Goal: Task Accomplishment & Management: Complete application form

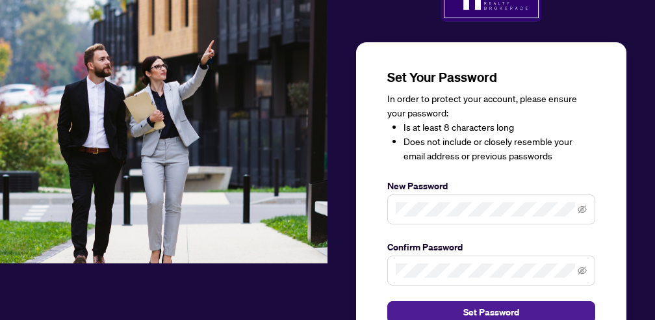
scroll to position [57, 0]
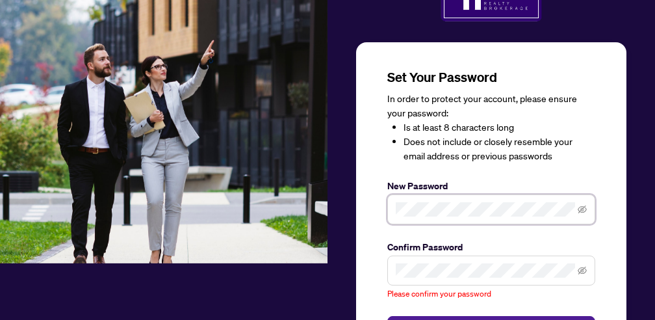
click at [362, 206] on div "Set Your Password In order to protect your account, please ensure your password…" at bounding box center [491, 215] width 270 height 347
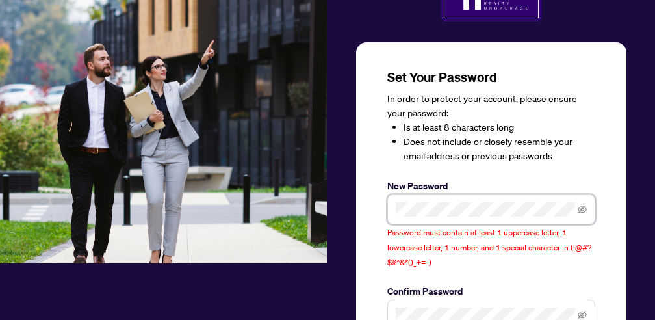
click at [371, 207] on div "Set Your Password In order to protect your account, please ensure your password…" at bounding box center [491, 237] width 270 height 391
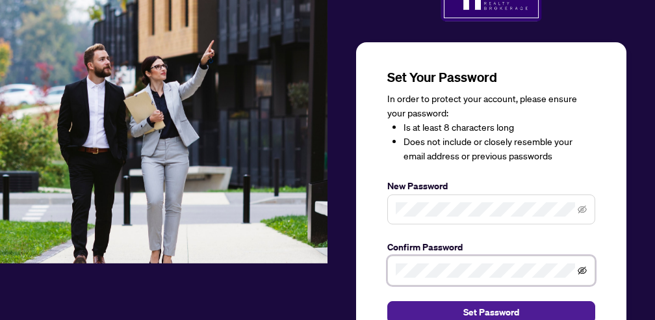
click at [583, 266] on icon "eye-invisible" at bounding box center [582, 270] width 9 height 8
click at [583, 205] on icon "eye-invisible" at bounding box center [582, 209] width 9 height 8
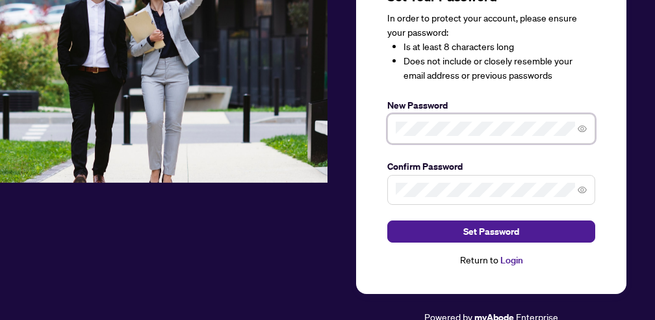
scroll to position [136, 0]
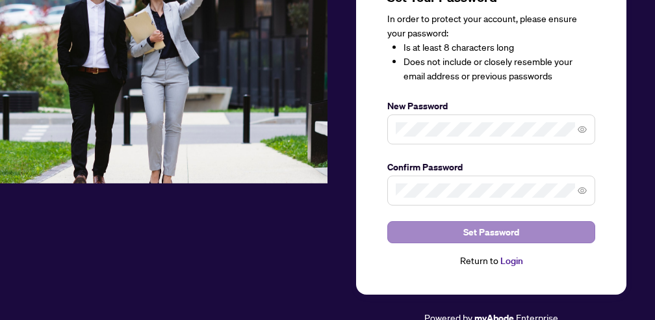
click at [474, 231] on span "Set Password" at bounding box center [491, 232] width 56 height 21
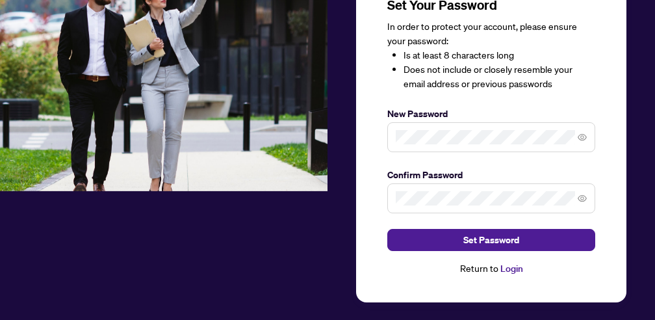
scroll to position [131, 0]
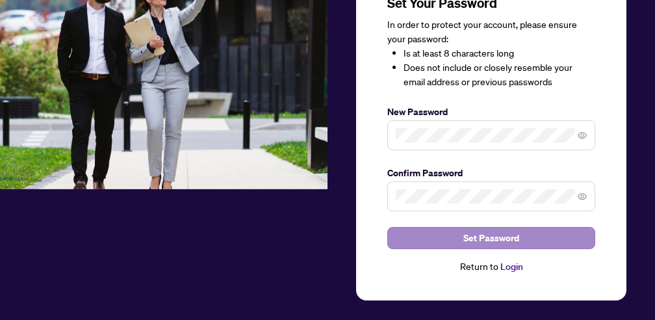
click at [548, 233] on button "Set Password" at bounding box center [491, 238] width 208 height 22
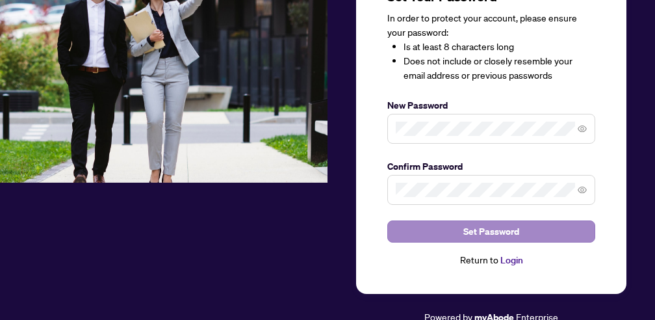
scroll to position [136, 0]
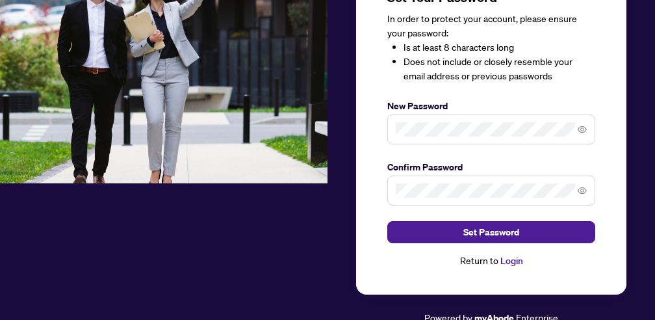
click at [512, 258] on link "Login" at bounding box center [511, 261] width 23 height 12
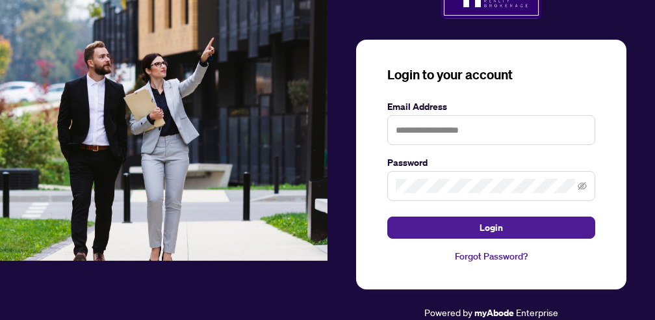
scroll to position [57, 0]
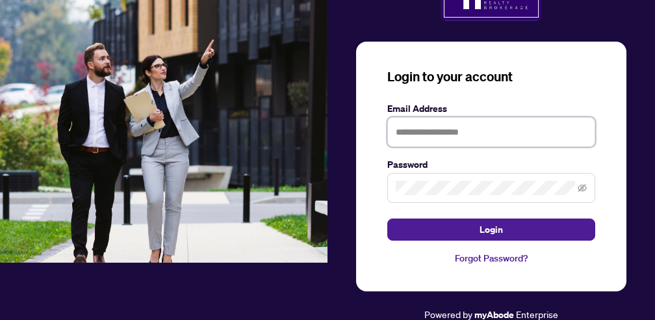
type input "**********"
click at [491, 228] on button "Login" at bounding box center [491, 229] width 208 height 22
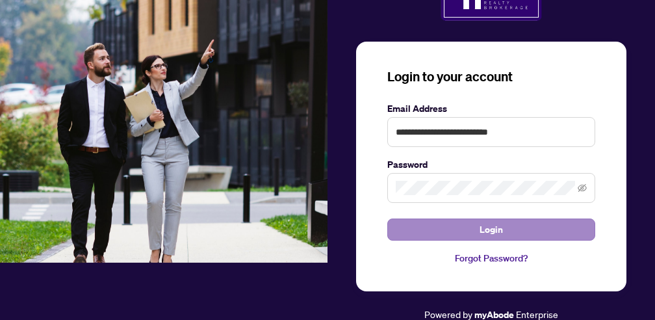
click at [517, 225] on button "Login" at bounding box center [491, 229] width 208 height 22
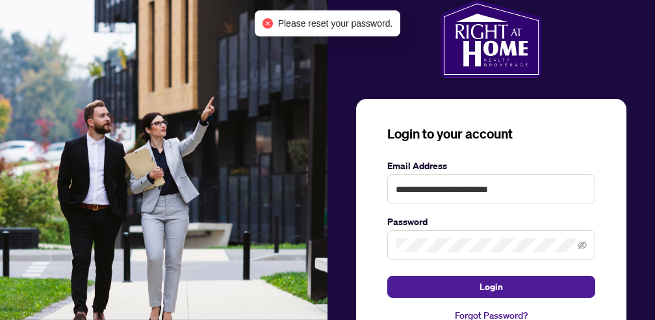
scroll to position [0, 0]
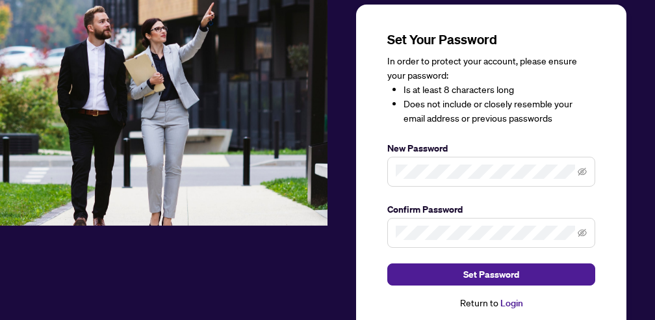
scroll to position [95, 0]
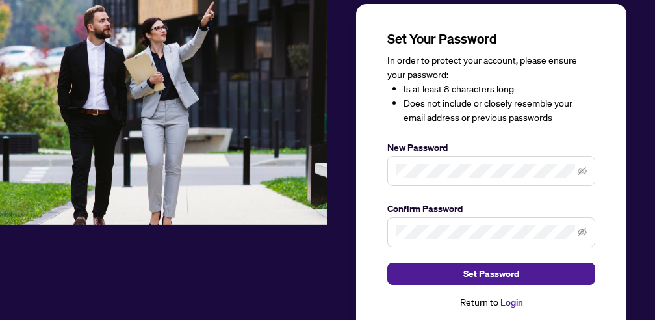
click at [587, 167] on span at bounding box center [491, 171] width 208 height 30
click at [580, 167] on icon "eye-invisible" at bounding box center [582, 170] width 9 height 9
click at [582, 227] on icon "eye-invisible" at bounding box center [582, 231] width 9 height 9
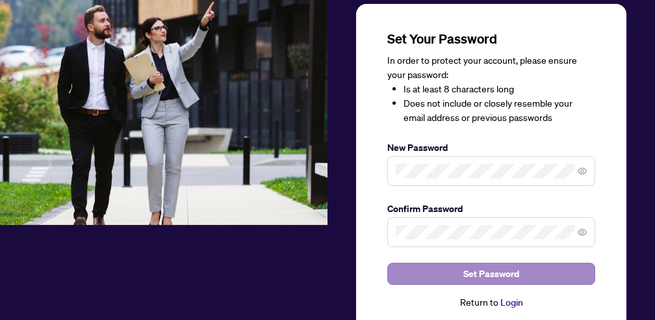
click at [473, 274] on span "Set Password" at bounding box center [491, 273] width 56 height 21
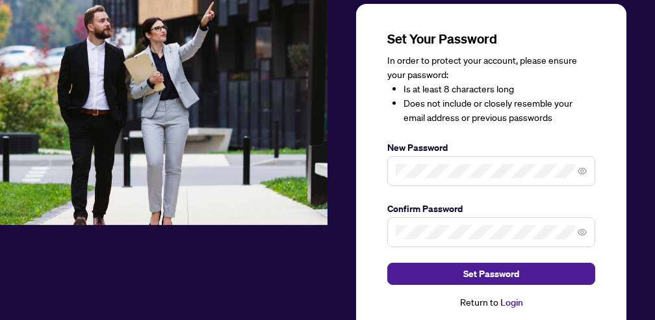
click at [515, 299] on link "Login" at bounding box center [511, 302] width 23 height 12
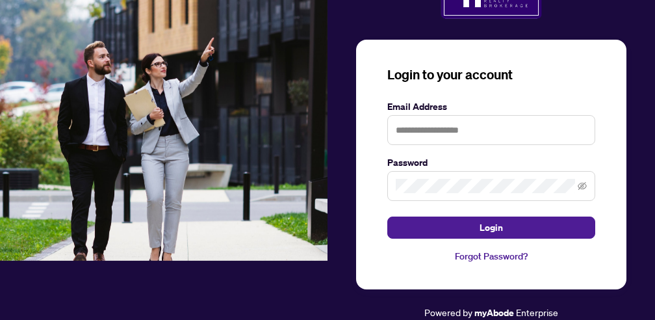
scroll to position [57, 0]
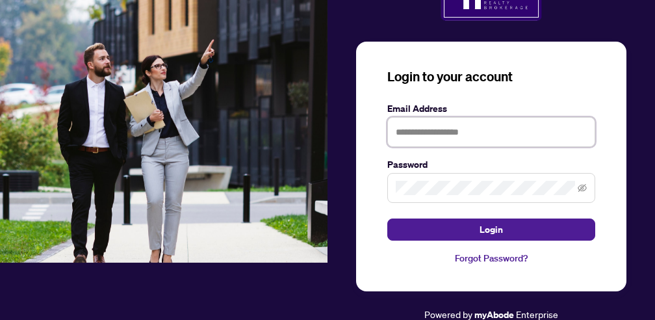
type input "**********"
click at [583, 191] on span at bounding box center [582, 188] width 9 height 14
click at [583, 189] on icon "eye-invisible" at bounding box center [582, 188] width 9 height 8
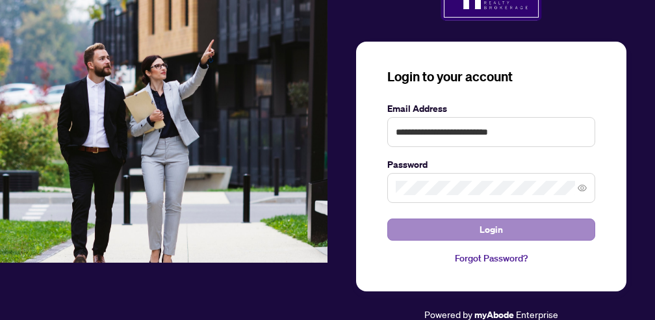
click at [529, 225] on button "Login" at bounding box center [491, 229] width 208 height 22
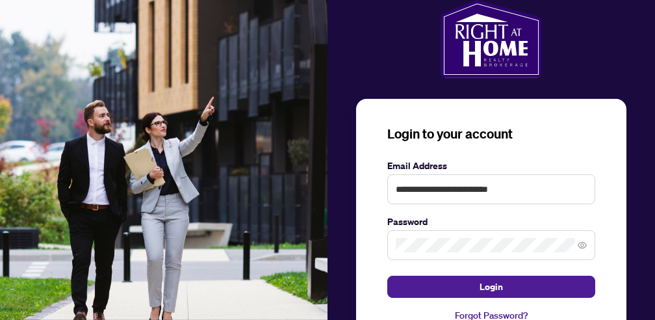
scroll to position [0, 0]
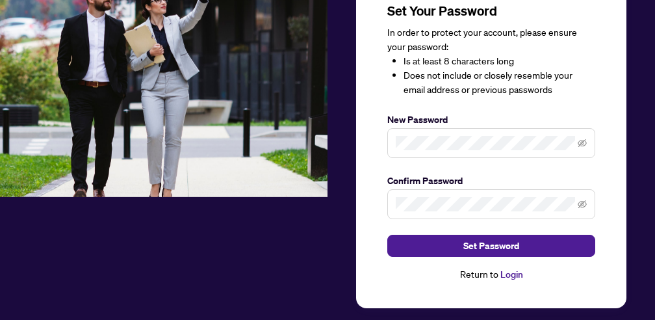
scroll to position [134, 0]
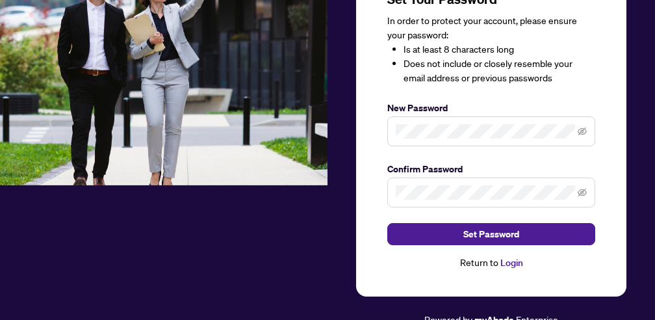
click at [510, 259] on link "Login" at bounding box center [511, 263] width 23 height 12
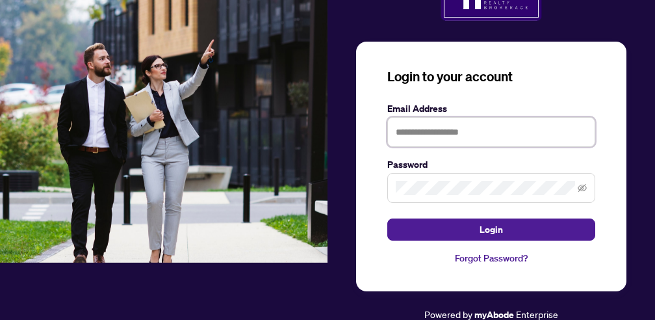
type input "**********"
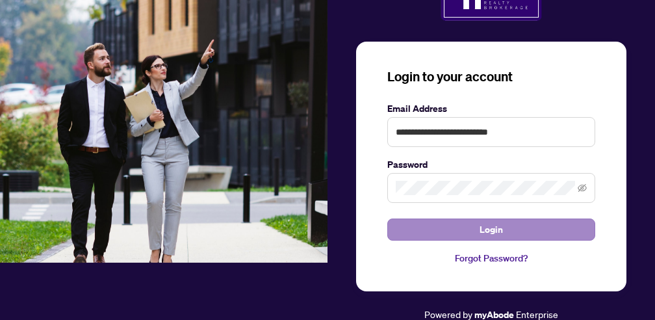
click at [500, 224] on span "Login" at bounding box center [490, 229] width 23 height 21
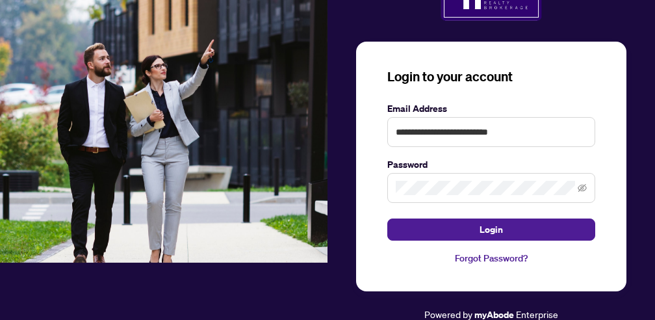
click at [480, 255] on link "Forgot Password?" at bounding box center [491, 258] width 208 height 14
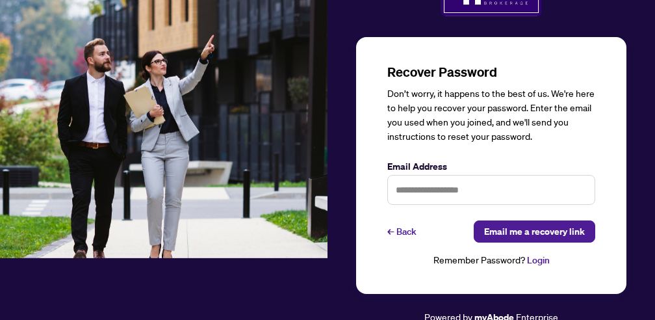
scroll to position [61, 0]
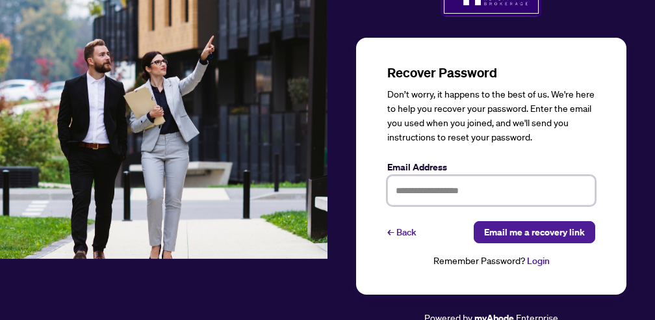
click at [429, 199] on input "text" at bounding box center [491, 190] width 208 height 30
type input "**********"
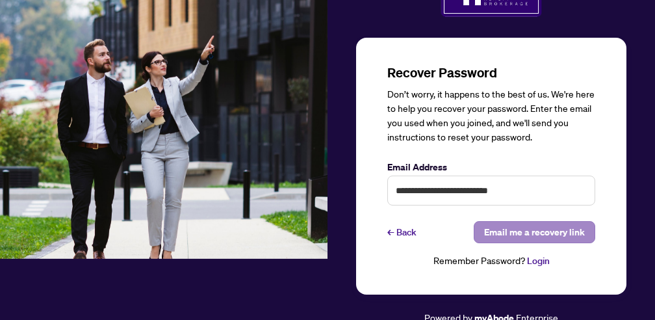
click at [509, 226] on span "Email me a recovery link" at bounding box center [534, 232] width 101 height 21
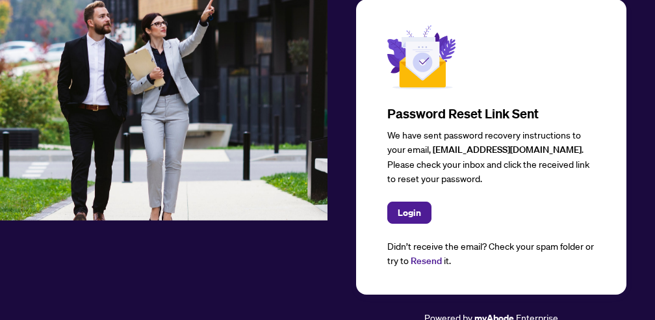
scroll to position [99, 0]
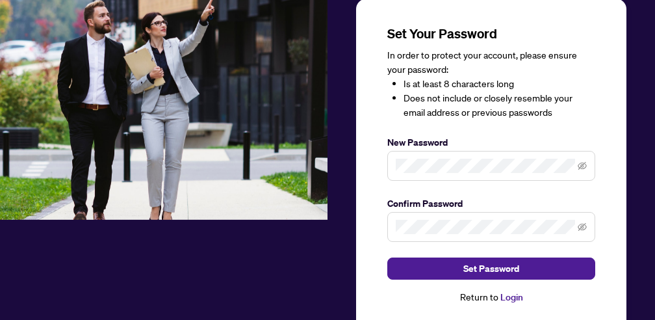
scroll to position [107, 0]
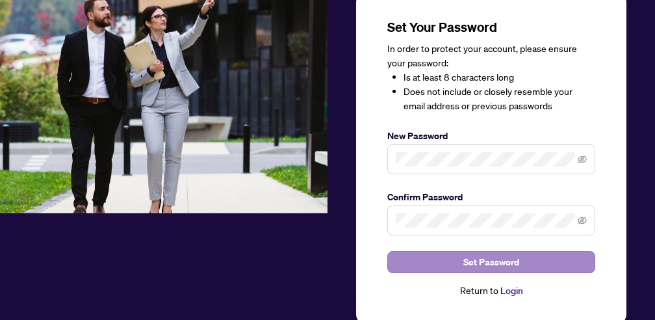
click at [505, 259] on span "Set Password" at bounding box center [491, 261] width 56 height 21
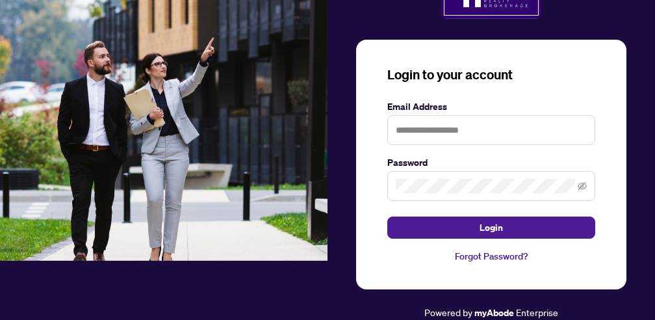
scroll to position [57, 0]
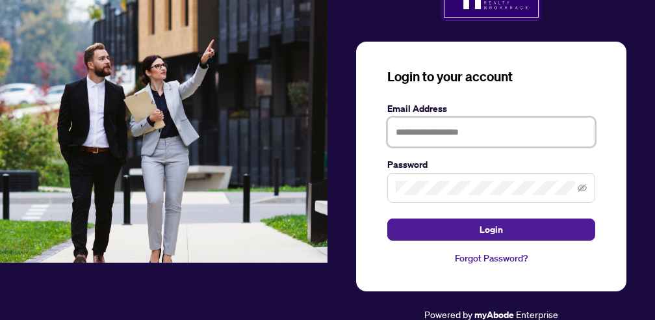
type input "**********"
click at [585, 184] on icon "eye-invisible" at bounding box center [582, 188] width 9 height 8
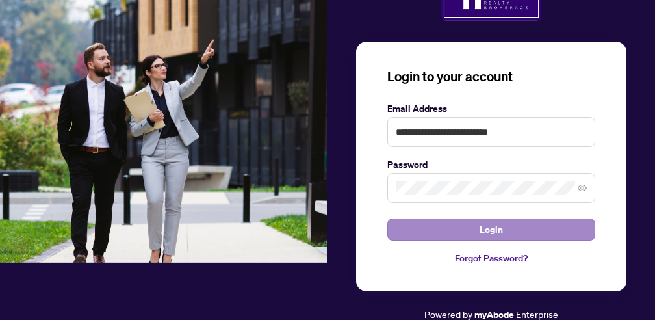
click at [525, 229] on button "Login" at bounding box center [491, 229] width 208 height 22
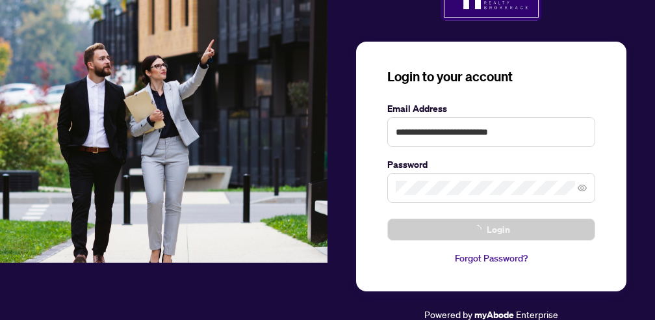
scroll to position [0, 0]
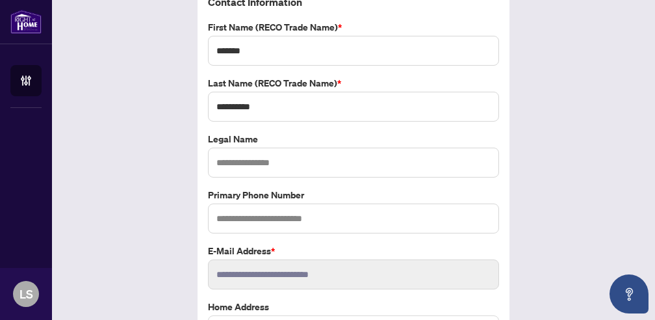
scroll to position [81, 0]
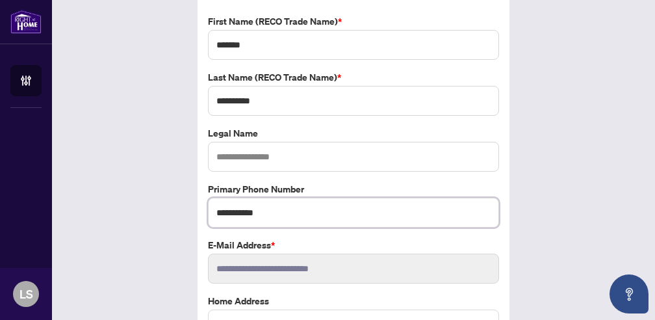
type input "**********"
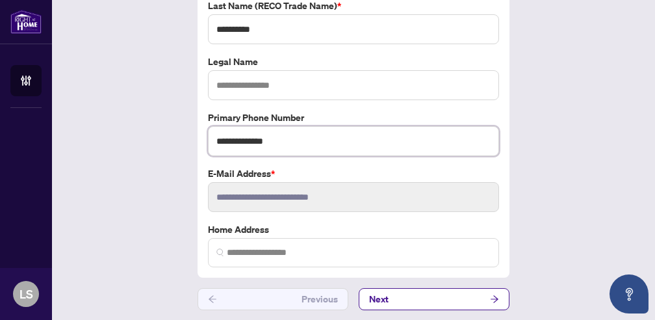
scroll to position [151, 0]
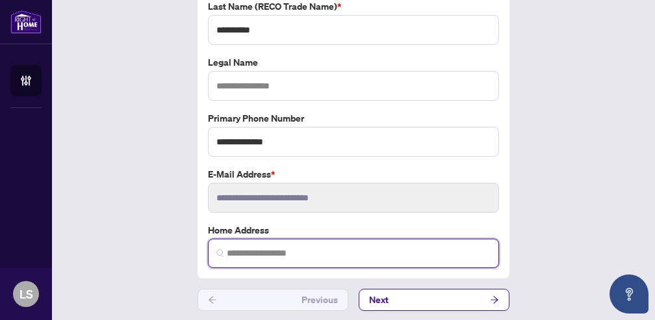
click at [233, 250] on input "search" at bounding box center [359, 253] width 264 height 14
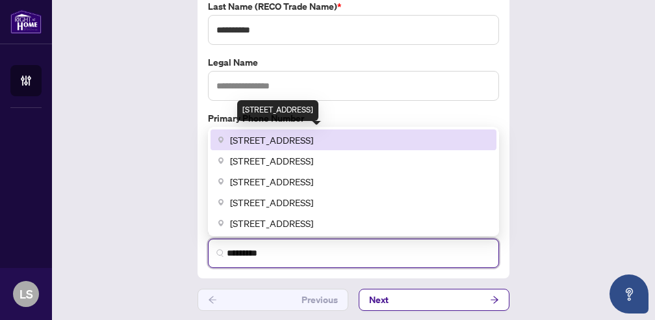
click at [277, 140] on span "3535 17th Sideroad, King City, ON, Canada" at bounding box center [271, 140] width 83 height 14
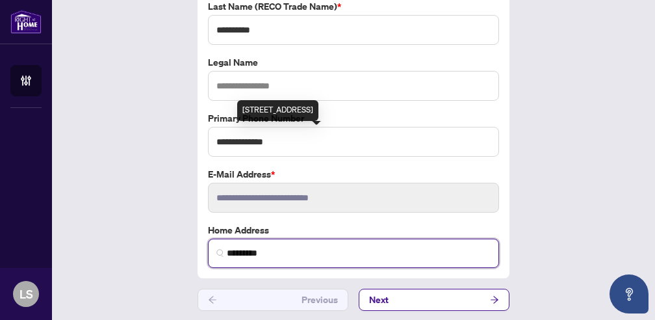
type input "**********"
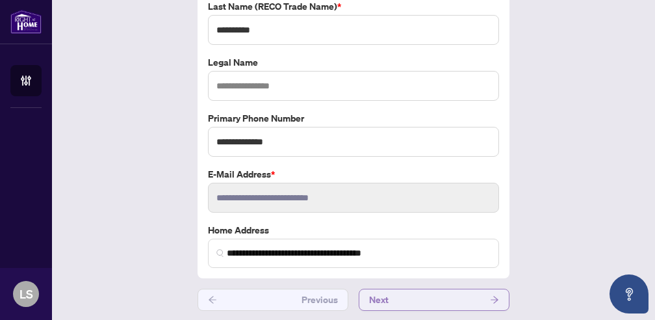
click at [386, 298] on span "Next" at bounding box center [378, 299] width 19 height 21
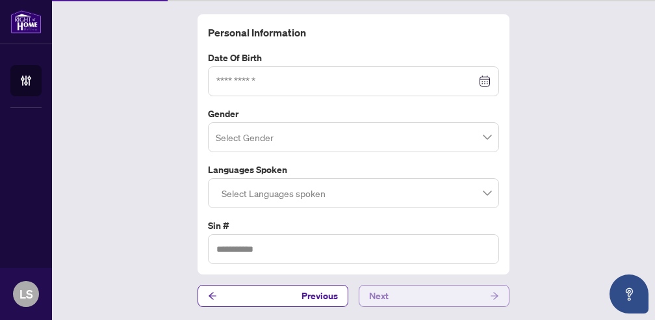
scroll to position [42, 0]
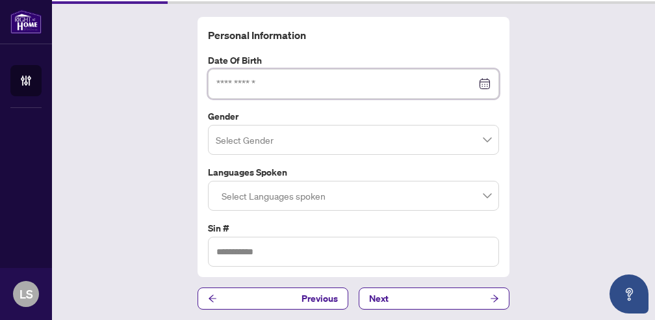
click at [265, 79] on input at bounding box center [346, 84] width 260 height 14
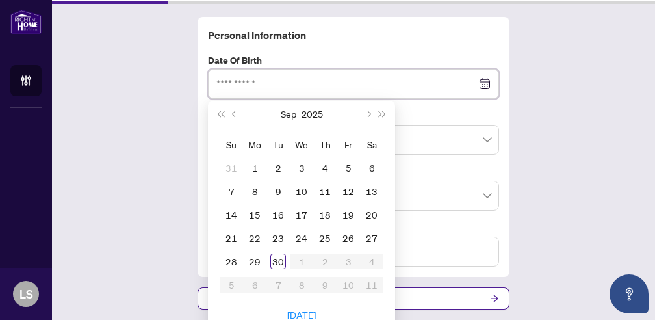
type input "*"
type input "**********"
click at [463, 146] on input "search" at bounding box center [348, 141] width 264 height 29
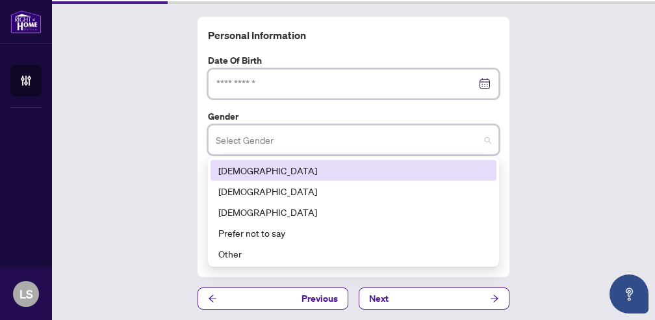
click at [238, 84] on input at bounding box center [346, 84] width 260 height 14
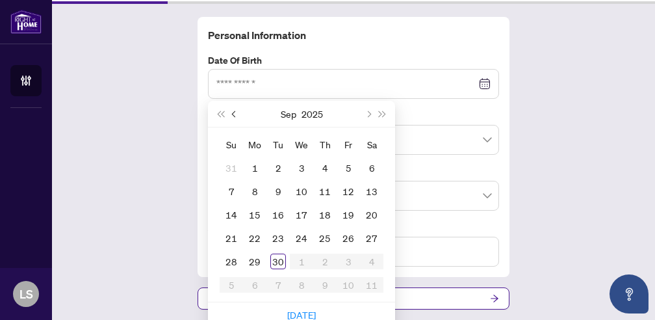
click at [235, 112] on span "Previous month (PageUp)" at bounding box center [235, 113] width 6 height 6
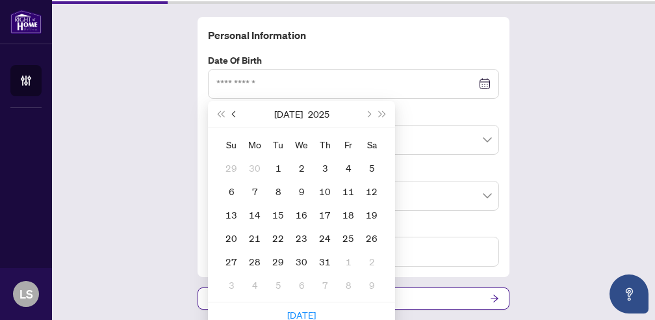
click at [235, 112] on span "Previous month (PageUp)" at bounding box center [235, 113] width 6 height 6
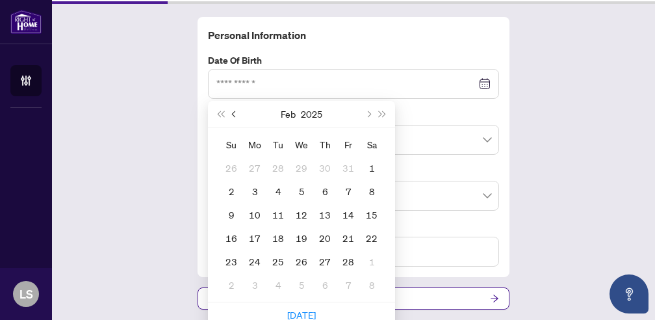
click at [235, 112] on span "Previous month (PageUp)" at bounding box center [235, 113] width 6 height 6
click at [319, 114] on button "2025" at bounding box center [310, 114] width 21 height 26
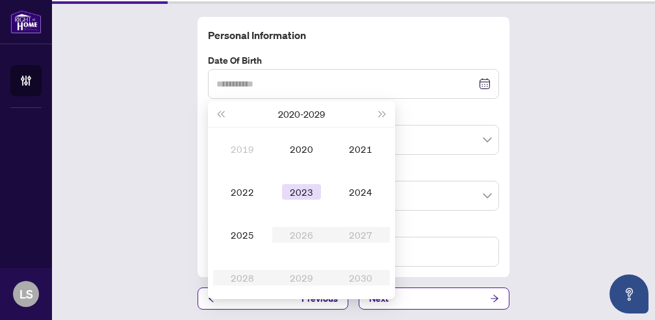
scroll to position [38, 0]
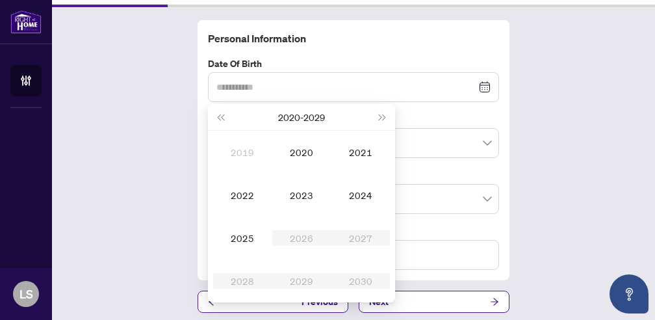
type input "**********"
click at [385, 116] on button "Next year (Control + right)" at bounding box center [382, 117] width 14 height 26
click at [223, 119] on span "Last year (Control + left)" at bounding box center [220, 117] width 6 height 6
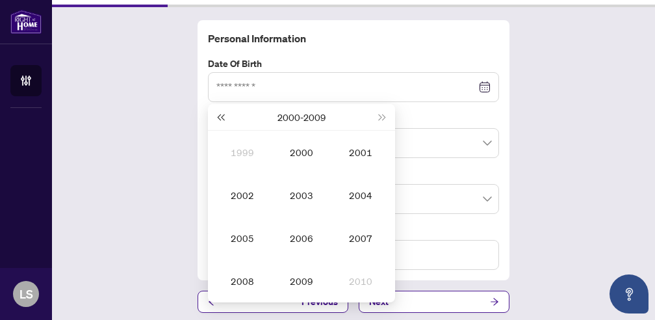
click at [223, 119] on span "Last year (Control + left)" at bounding box center [220, 117] width 6 height 6
click at [304, 279] on div "1979" at bounding box center [301, 281] width 39 height 16
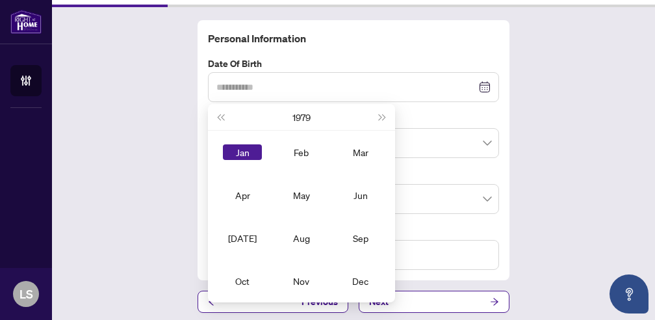
click at [248, 152] on div "Jan" at bounding box center [242, 152] width 39 height 16
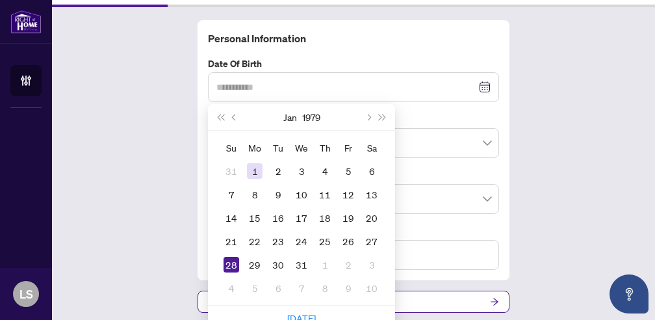
type input "**********"
click at [256, 171] on div "1" at bounding box center [255, 171] width 16 height 16
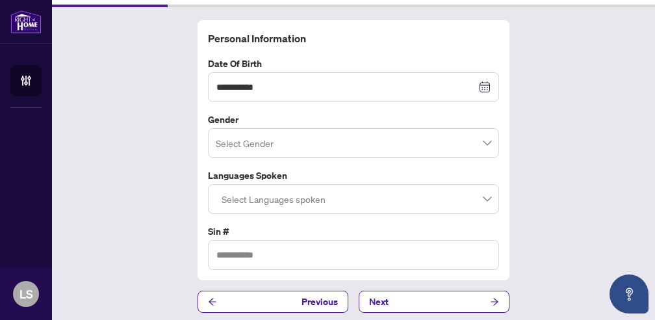
click at [235, 146] on input "search" at bounding box center [348, 145] width 264 height 29
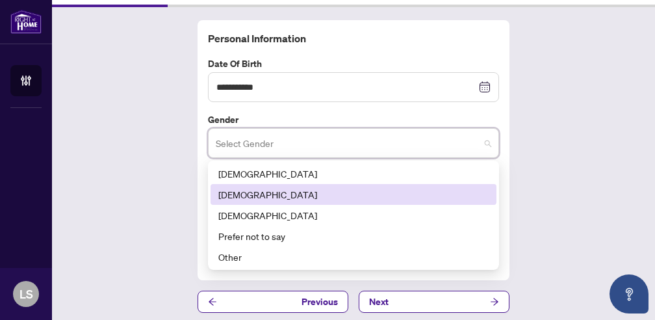
click at [245, 190] on div "Female" at bounding box center [353, 194] width 270 height 14
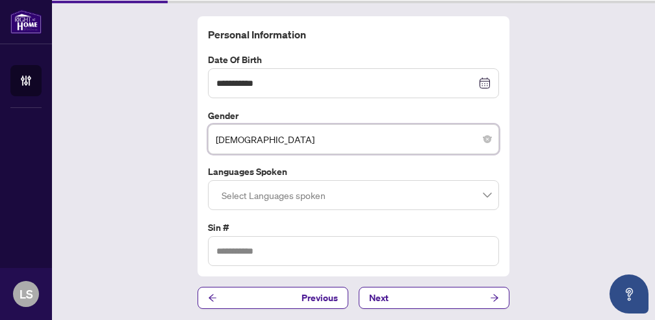
click at [245, 190] on div at bounding box center [353, 194] width 274 height 23
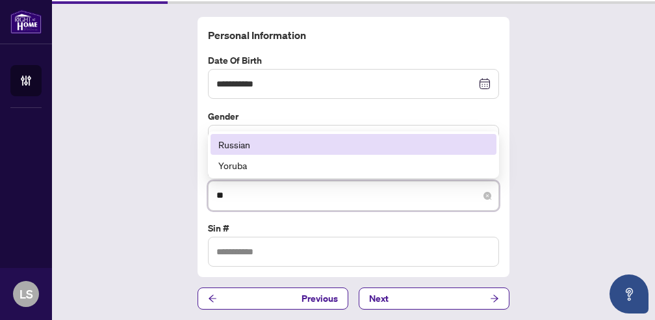
type input "***"
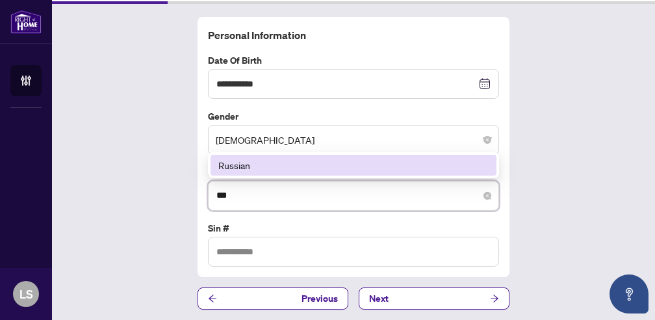
click at [246, 161] on div "Russian" at bounding box center [353, 165] width 270 height 14
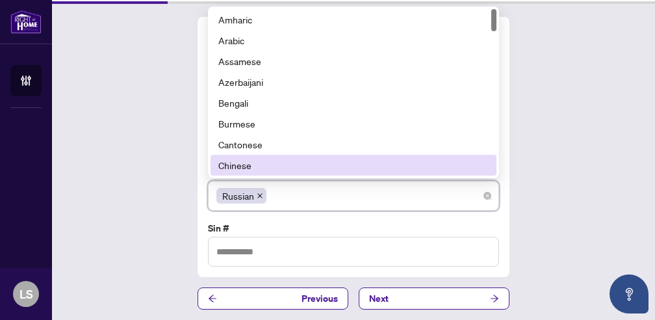
click at [215, 192] on div "Russian" at bounding box center [353, 196] width 291 height 30
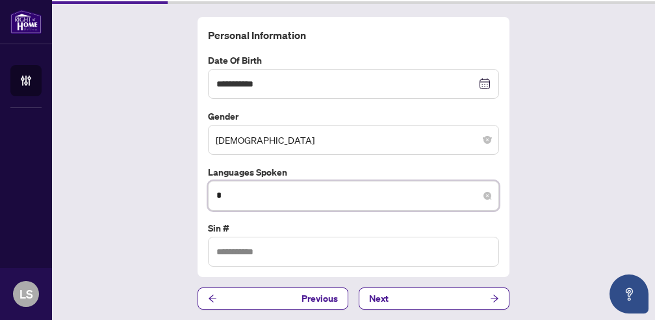
type input "**"
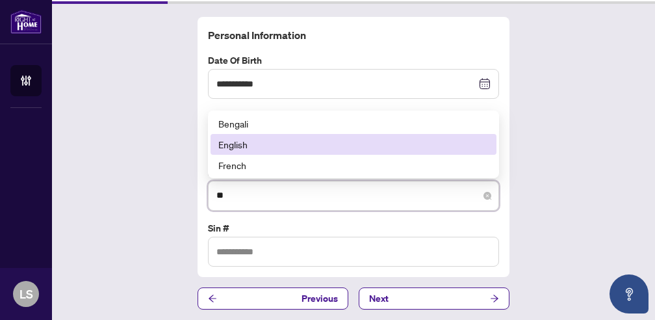
click at [234, 146] on div "English" at bounding box center [353, 144] width 270 height 14
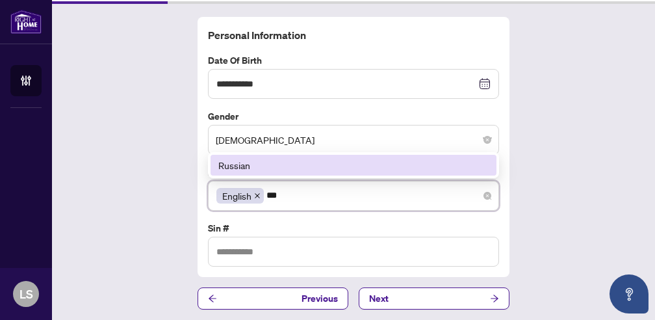
type input "****"
click at [238, 164] on div "Russian" at bounding box center [353, 165] width 270 height 14
type input "***"
click at [226, 165] on div "Hebrew" at bounding box center [353, 165] width 270 height 14
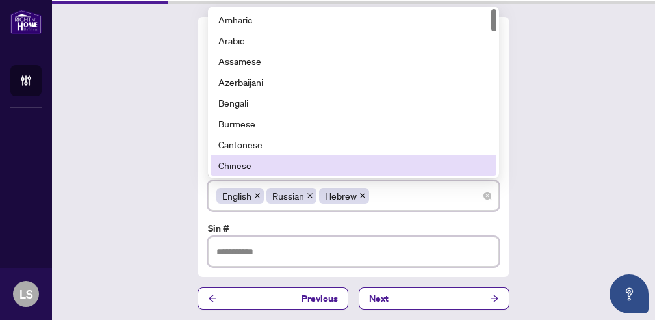
click at [227, 248] on input "text" at bounding box center [353, 251] width 291 height 30
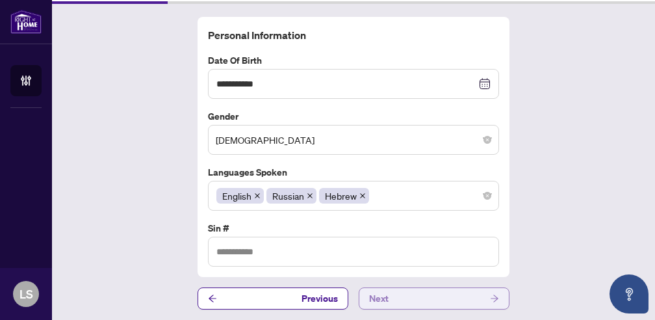
click at [394, 293] on button "Next" at bounding box center [434, 298] width 151 height 22
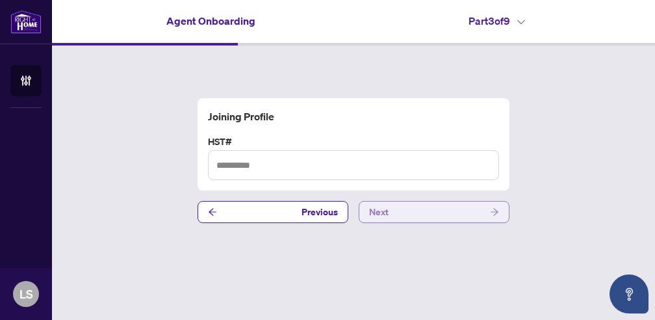
click at [435, 220] on button "Next" at bounding box center [434, 212] width 151 height 22
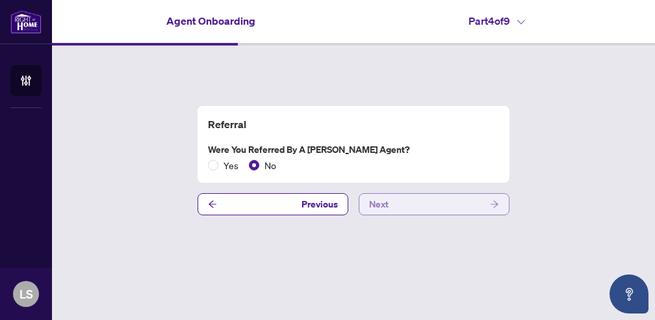
click at [425, 203] on button "Next" at bounding box center [434, 204] width 151 height 22
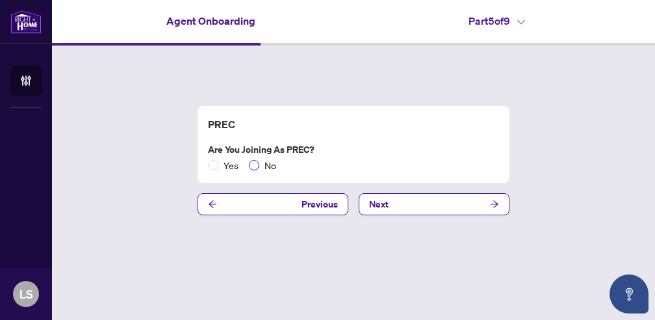
click at [257, 162] on span at bounding box center [254, 165] width 10 height 10
click at [397, 209] on button "Next" at bounding box center [434, 204] width 151 height 22
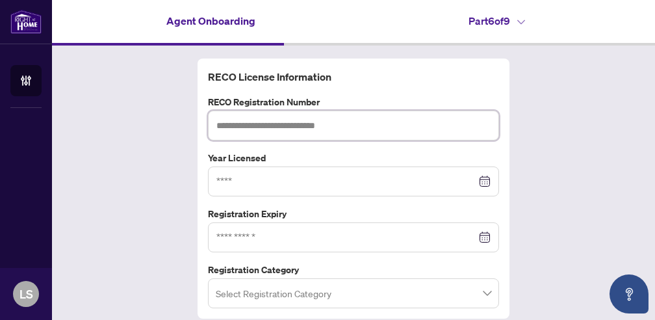
click at [263, 126] on input "text" at bounding box center [353, 125] width 291 height 30
type input "*******"
click at [257, 180] on input at bounding box center [346, 181] width 260 height 14
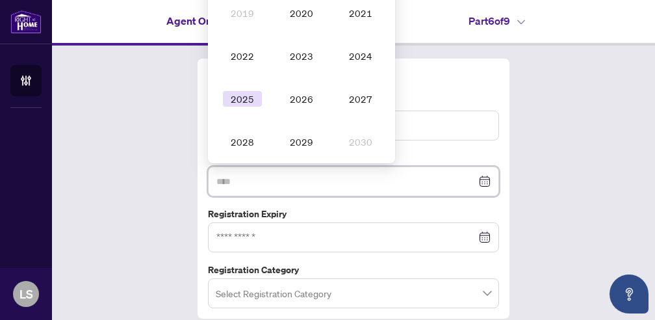
type input "****"
click at [246, 97] on div "2025" at bounding box center [242, 99] width 39 height 16
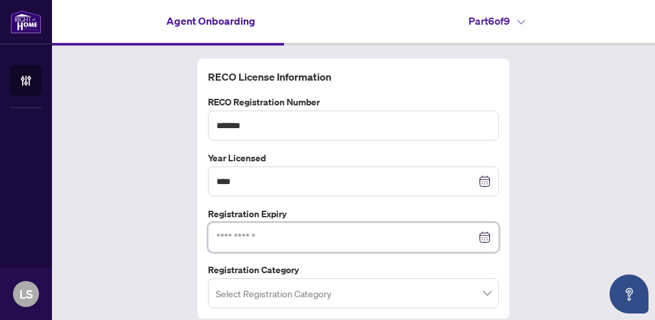
click at [257, 236] on input at bounding box center [346, 237] width 260 height 14
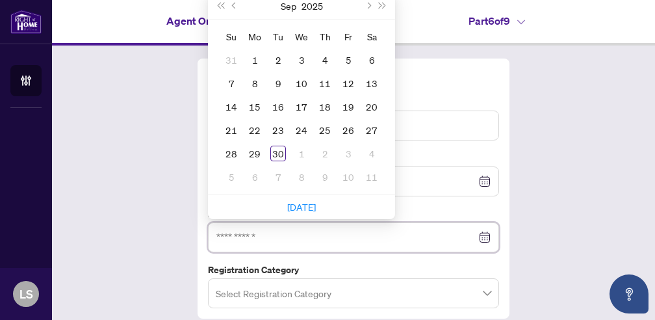
click at [257, 236] on input at bounding box center [346, 237] width 260 height 14
click at [201, 255] on div "RECO License Information RECO Registration Number ******* Year Licensed **** 20…" at bounding box center [353, 188] width 312 height 260
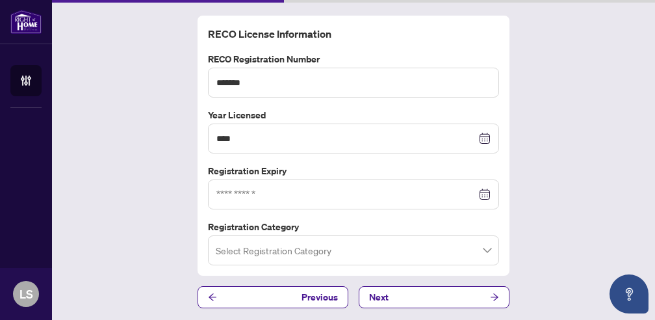
scroll to position [42, 0]
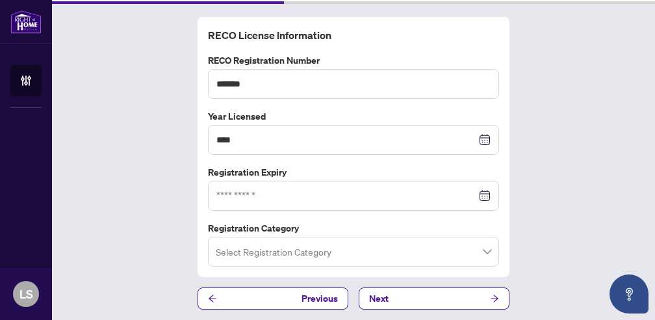
click at [251, 256] on input "search" at bounding box center [348, 253] width 264 height 29
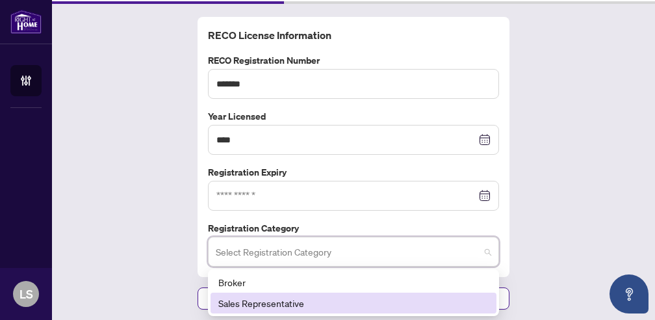
click at [249, 303] on div "Sales Representative" at bounding box center [353, 303] width 270 height 14
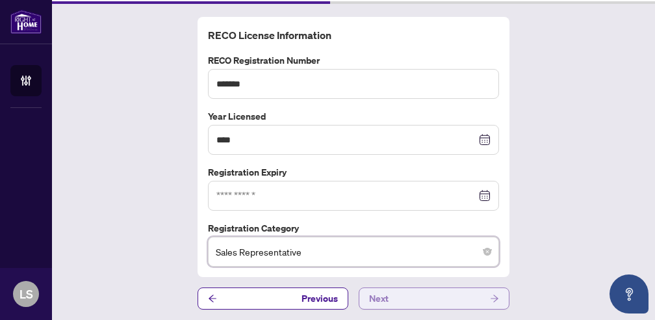
click at [413, 297] on button "Next" at bounding box center [434, 298] width 151 height 22
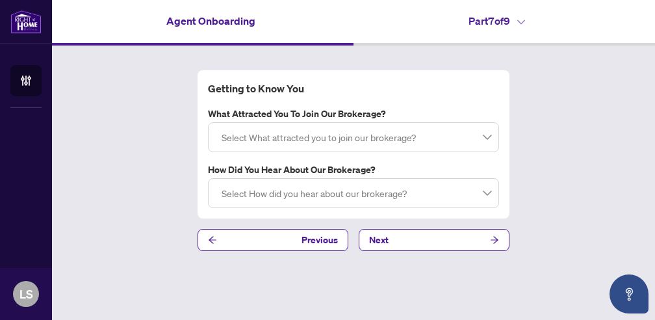
click at [420, 135] on div at bounding box center [353, 136] width 274 height 23
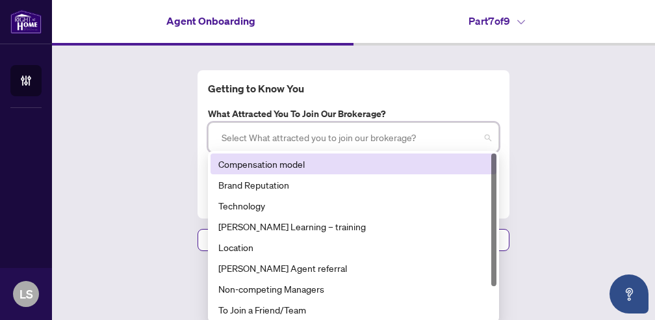
click at [361, 166] on div "Compensation model" at bounding box center [353, 164] width 270 height 14
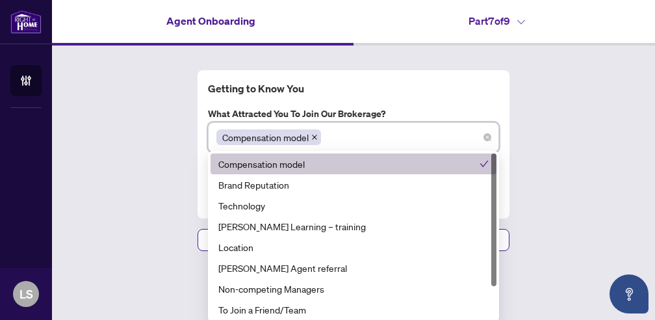
click at [528, 186] on div "Getting to Know You What attracted you to join our brokerage? Compensation mode…" at bounding box center [353, 160] width 603 height 230
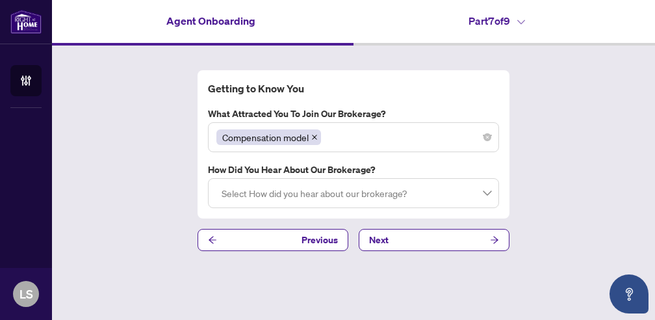
click at [489, 194] on div at bounding box center [353, 192] width 274 height 23
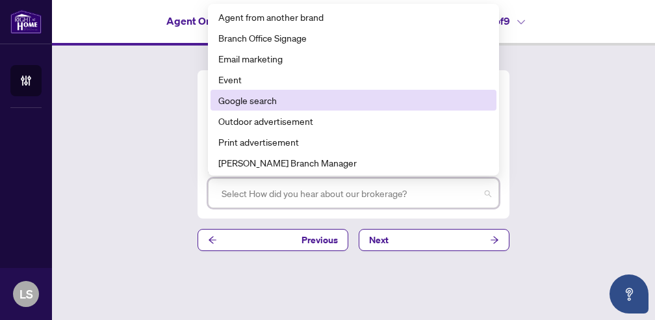
click at [249, 94] on div "Google search" at bounding box center [353, 100] width 270 height 14
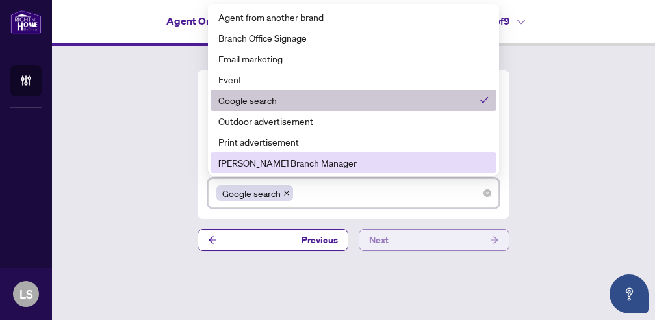
click at [413, 234] on button "Next" at bounding box center [434, 240] width 151 height 22
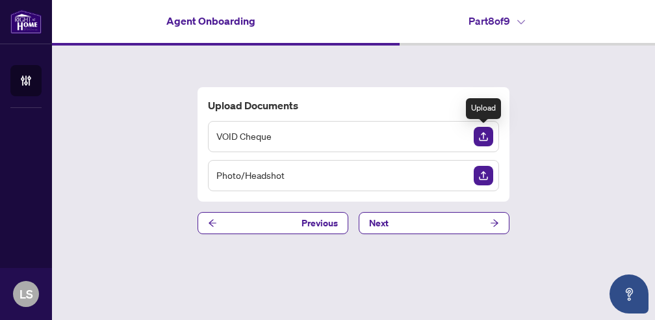
click at [489, 135] on img "Upload Document" at bounding box center [483, 136] width 19 height 19
click at [489, 136] on img "Upload Document" at bounding box center [483, 136] width 19 height 19
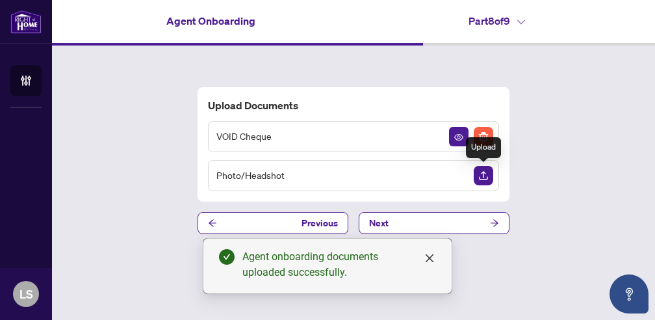
click at [478, 179] on img "Upload Document" at bounding box center [483, 175] width 19 height 19
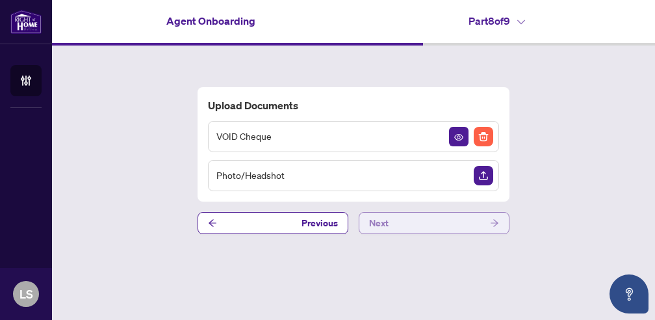
click at [381, 223] on span "Next" at bounding box center [378, 222] width 19 height 21
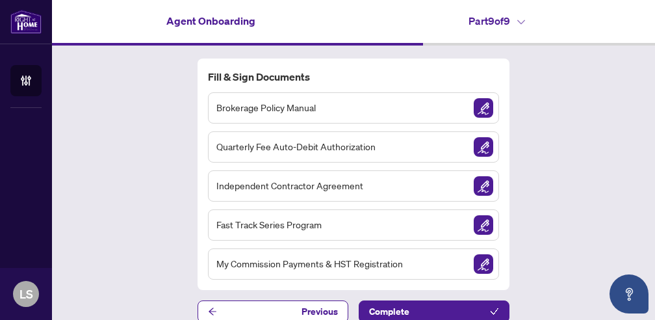
click at [482, 108] on img "Sign Document" at bounding box center [483, 107] width 19 height 19
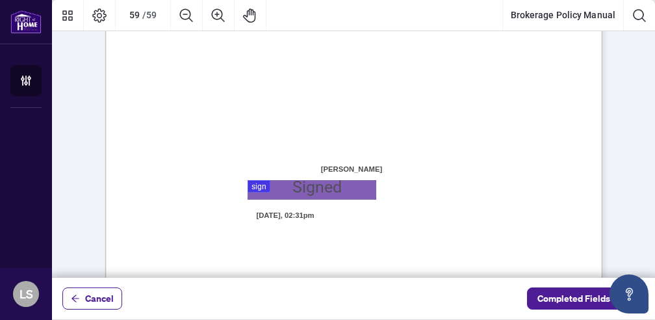
scroll to position [38446, 0]
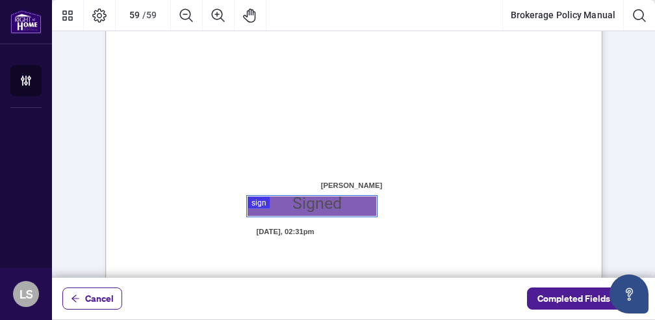
click at [301, 200] on div at bounding box center [353, 138] width 603 height 277
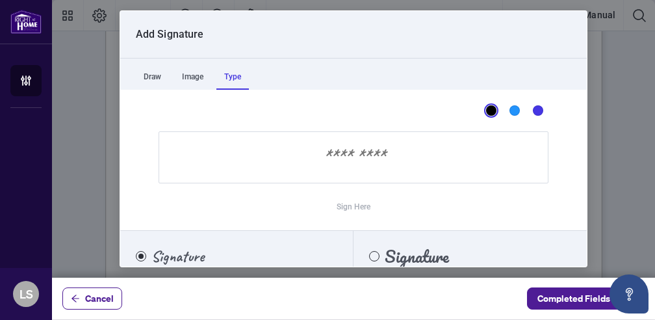
click at [246, 82] on div "Type" at bounding box center [232, 77] width 32 height 26
click at [328, 160] on input "Sign Here" at bounding box center [354, 157] width 390 height 52
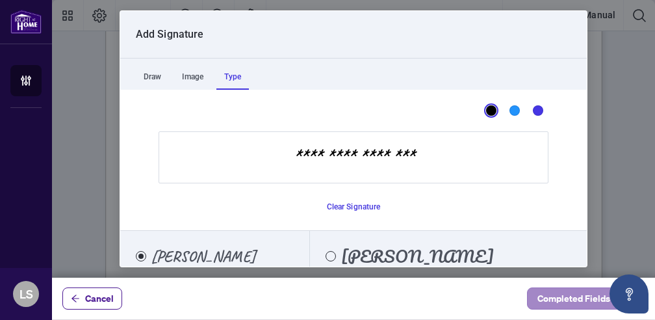
type input "**********"
click at [563, 300] on span "Completed Fields 0 of 1" at bounding box center [585, 298] width 97 height 21
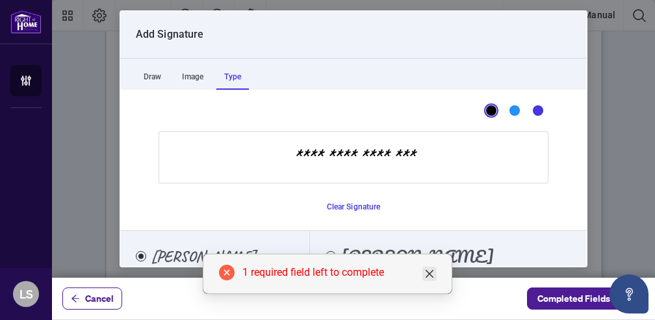
click at [429, 277] on icon "close" at bounding box center [429, 273] width 10 height 10
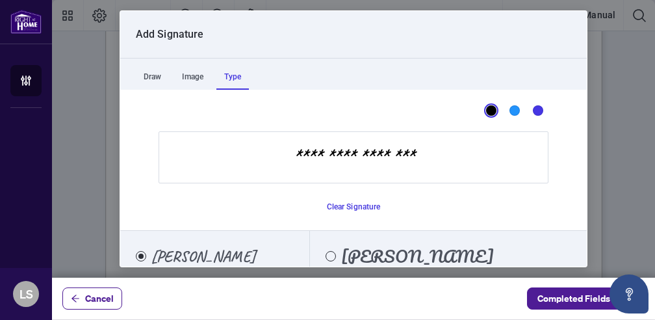
click at [431, 149] on input "**********" at bounding box center [354, 157] width 390 height 52
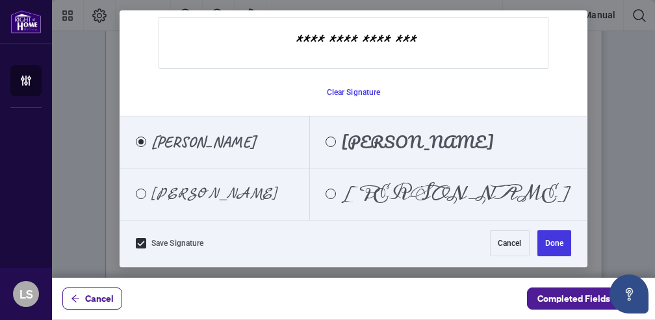
scroll to position [114, 0]
click at [546, 236] on button "Done" at bounding box center [554, 243] width 34 height 26
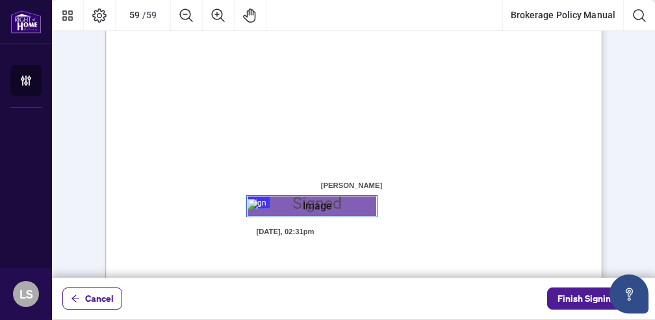
click at [450, 236] on span "_______________________________________________________" at bounding box center [327, 236] width 246 height 1
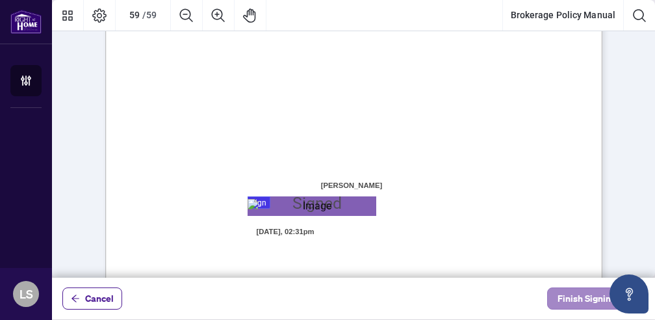
click at [571, 300] on span "Finish Signing" at bounding box center [586, 298] width 58 height 21
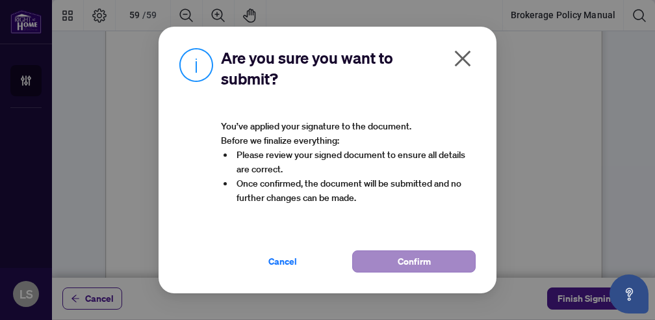
click at [368, 255] on button "Confirm" at bounding box center [413, 261] width 123 height 22
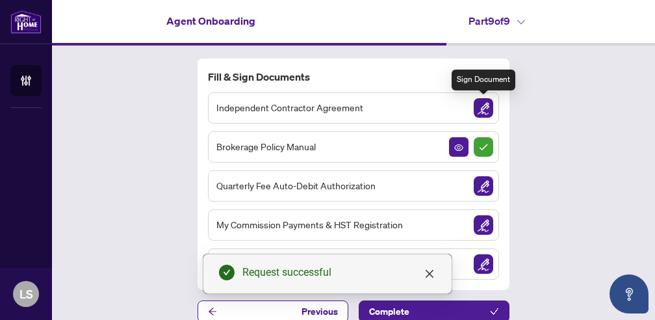
click at [486, 112] on img "Sign Document" at bounding box center [483, 107] width 19 height 19
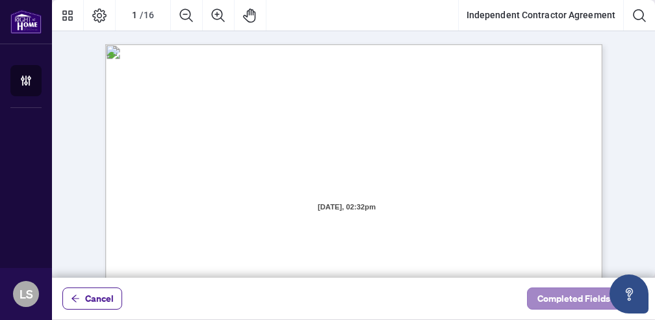
click at [555, 297] on span "Completed Fields 0 of 1" at bounding box center [585, 298] width 97 height 21
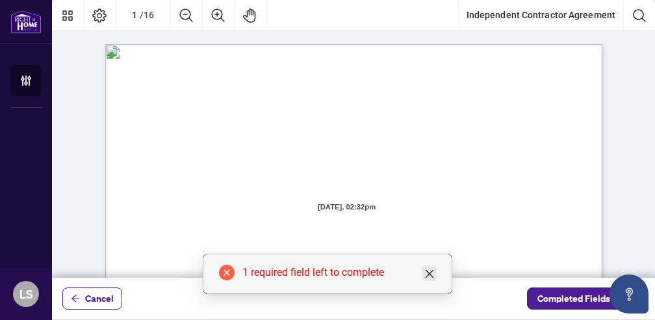
click at [433, 273] on icon "close" at bounding box center [429, 273] width 10 height 10
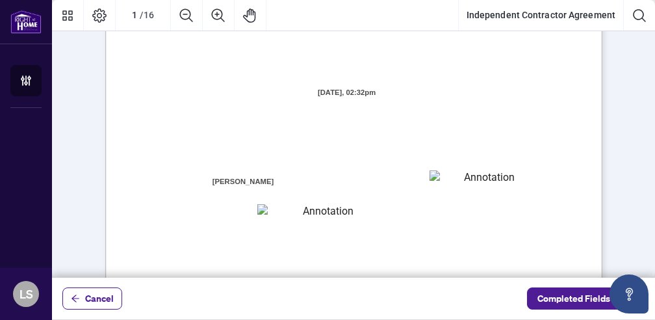
scroll to position [122, 0]
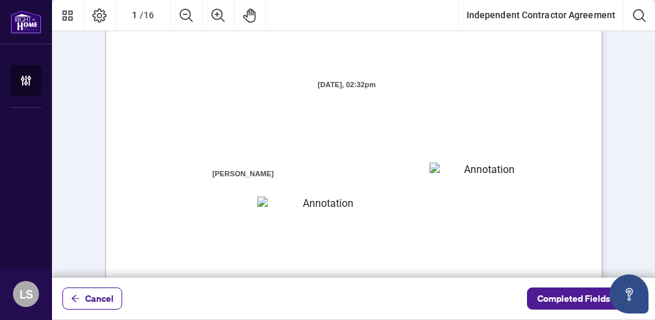
click at [465, 169] on textarea "01JXFR56RBW9B4NE74B50HY96A" at bounding box center [483, 171] width 108 height 19
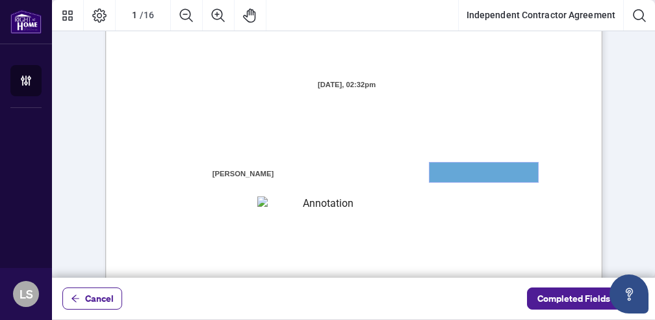
click at [464, 173] on textarea "01JXFR56RBW9B4NE74B50HY96A" at bounding box center [483, 171] width 108 height 19
click at [315, 206] on textarea "01JXFR5G7WY784SRRAXFKCWCJR" at bounding box center [322, 205] width 131 height 18
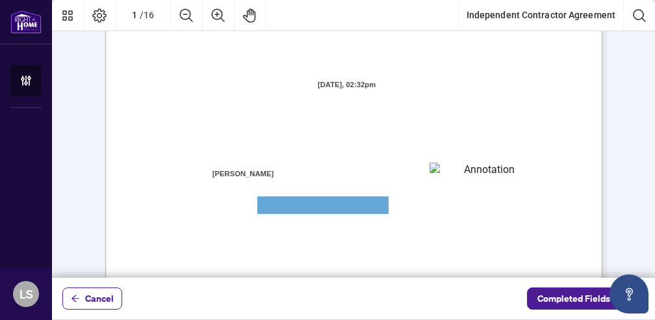
click at [437, 173] on textarea "01JXFR56RBW9B4NE74B50HY96A" at bounding box center [483, 171] width 108 height 19
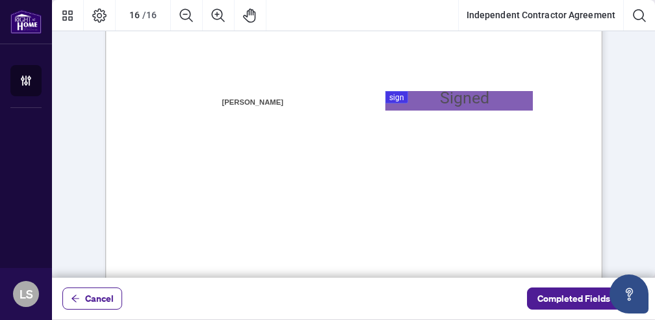
scroll to position [9993, 0]
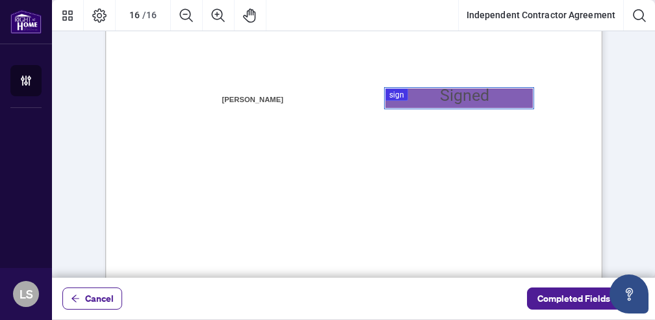
click at [435, 106] on div at bounding box center [353, 138] width 603 height 277
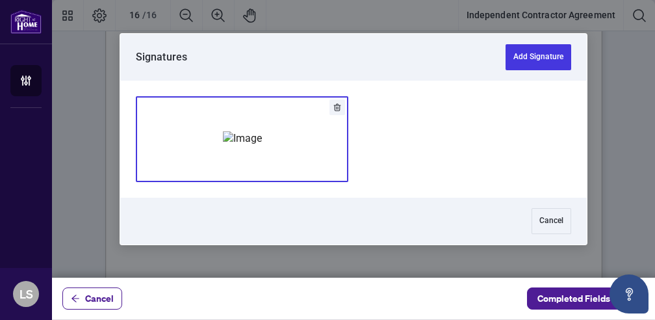
click at [262, 146] on img "Add Signature" at bounding box center [242, 138] width 39 height 14
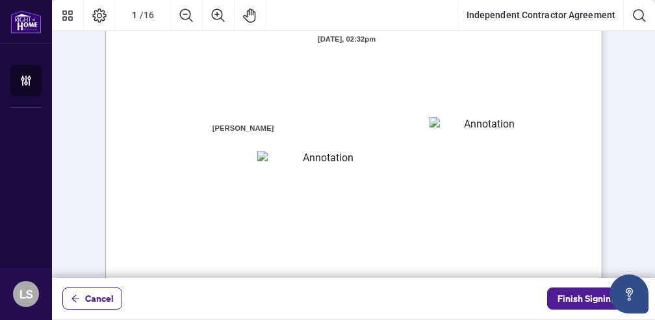
scroll to position [172, 0]
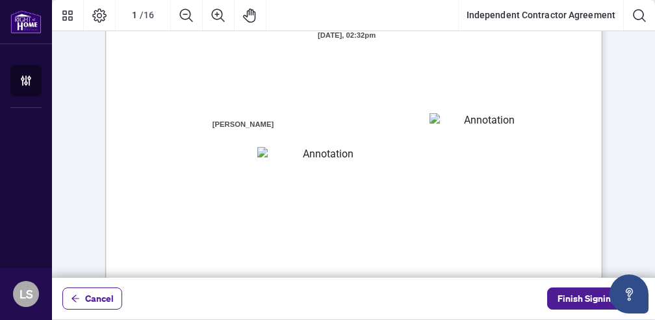
click at [436, 131] on textarea "01JXFR56RBW9B4NE74B50HY96A" at bounding box center [483, 122] width 108 height 19
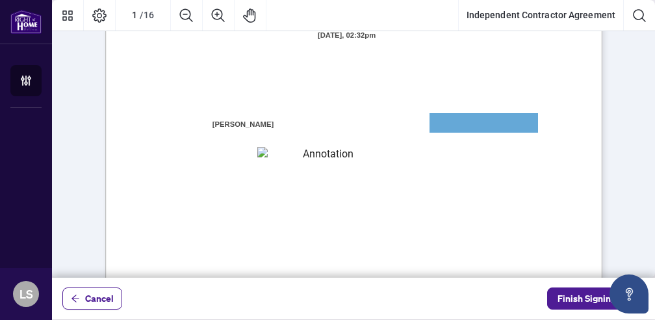
click at [382, 158] on textarea "01JXFR5G7WY784SRRAXFKCWCJR" at bounding box center [322, 156] width 131 height 18
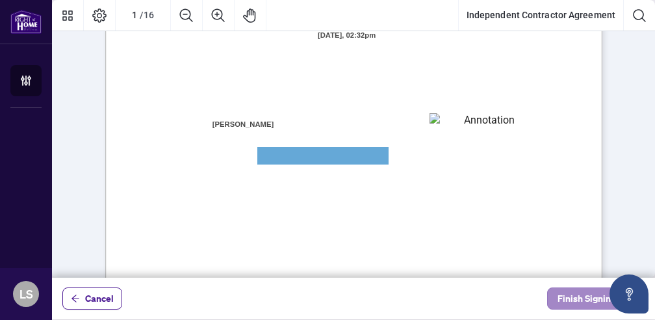
click at [594, 308] on span "Finish Signing" at bounding box center [586, 298] width 58 height 21
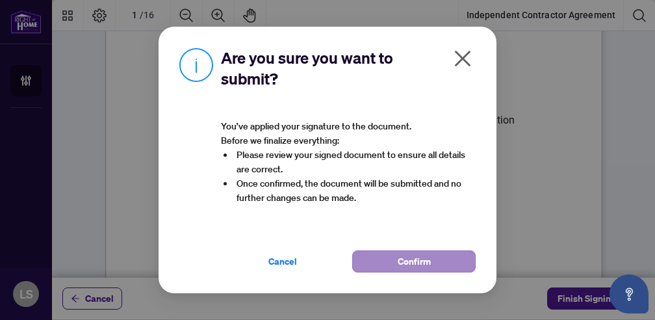
click at [416, 267] on span "Confirm" at bounding box center [414, 261] width 33 height 21
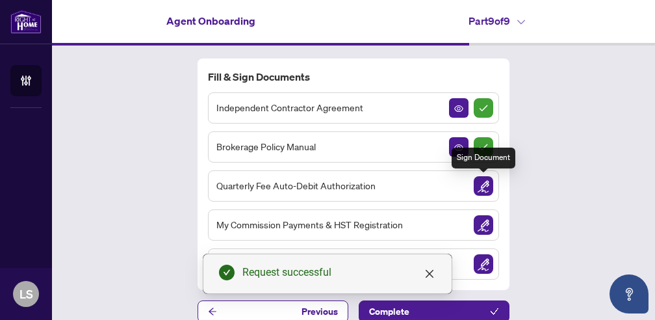
click at [480, 187] on img "Sign Document" at bounding box center [483, 185] width 19 height 19
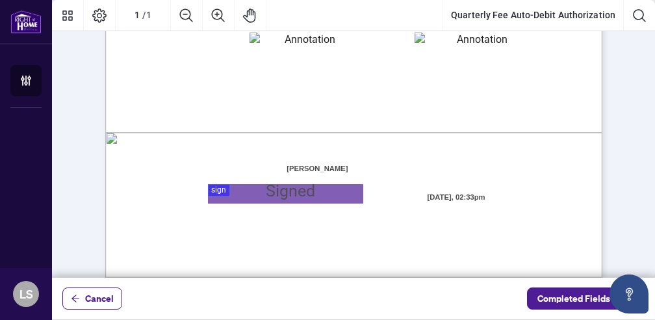
scroll to position [411, 0]
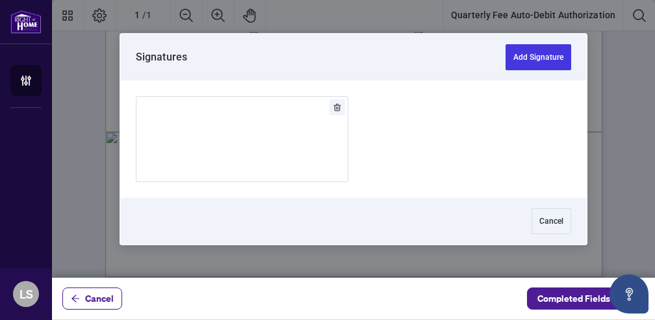
click at [249, 196] on div at bounding box center [353, 138] width 603 height 277
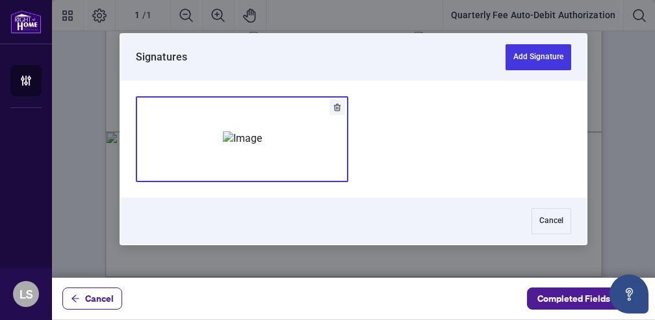
click at [262, 134] on img "Add Signature" at bounding box center [242, 138] width 39 height 14
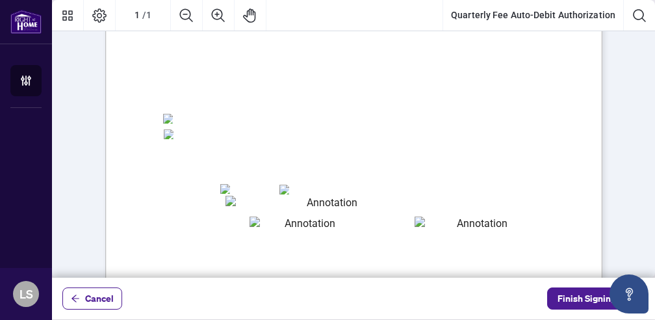
scroll to position [224, 0]
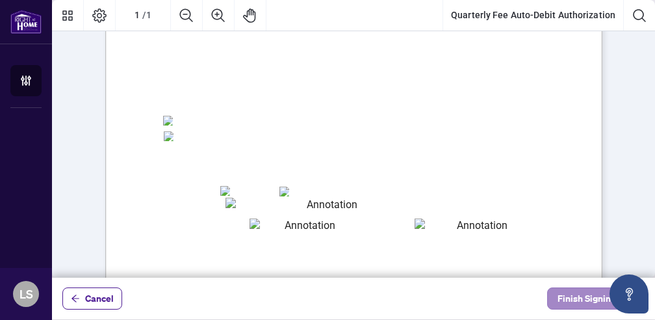
click at [565, 297] on span "Finish Signing" at bounding box center [586, 298] width 58 height 21
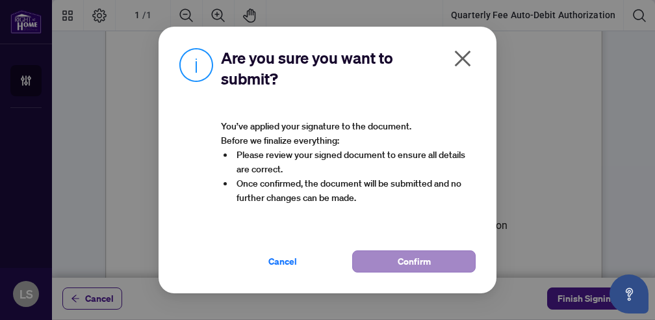
click at [431, 253] on button "Confirm" at bounding box center [413, 261] width 123 height 22
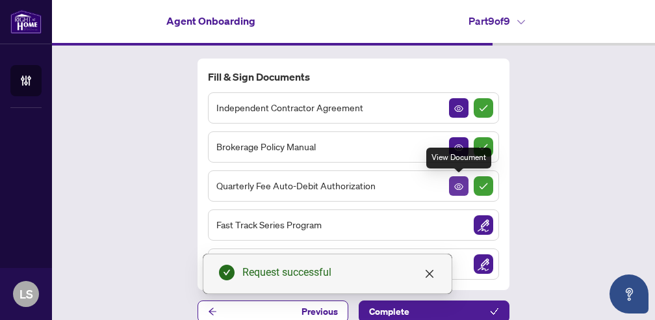
click at [459, 183] on icon "View Document" at bounding box center [458, 186] width 9 height 6
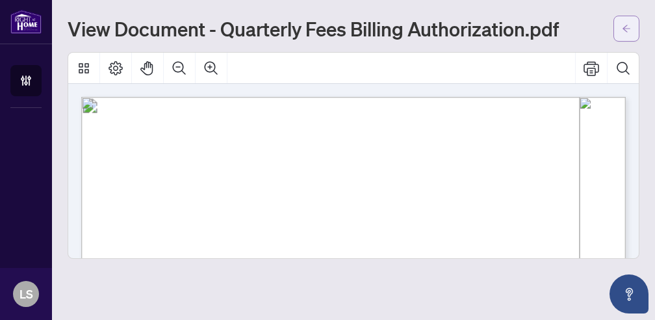
click at [625, 32] on icon "arrow-left" at bounding box center [626, 28] width 9 height 9
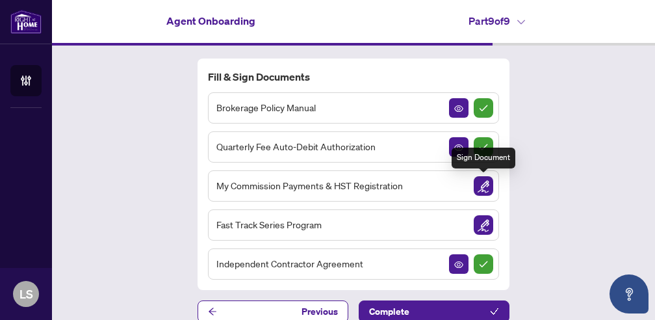
click at [481, 181] on img "Sign Document" at bounding box center [483, 185] width 19 height 19
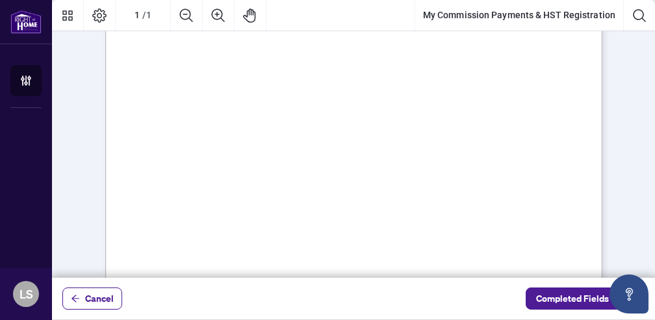
scroll to position [77, 0]
click at [384, 172] on textarea "01JYSKAFNP7KT963GEJ3KVZWMN" at bounding box center [385, 167] width 186 height 19
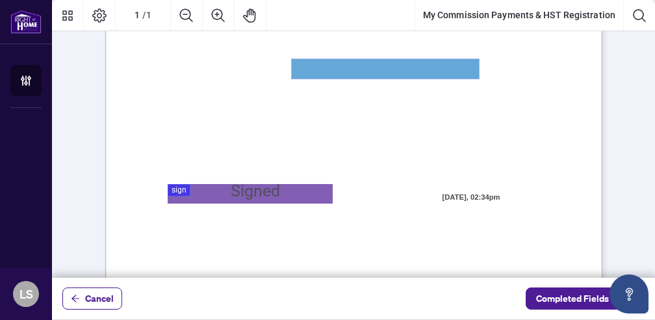
scroll to position [179, 0]
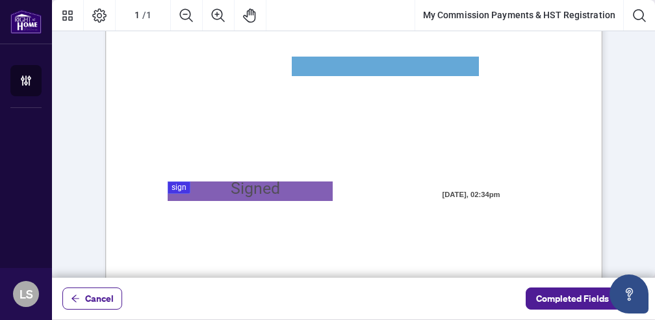
click at [296, 192] on div at bounding box center [353, 138] width 603 height 277
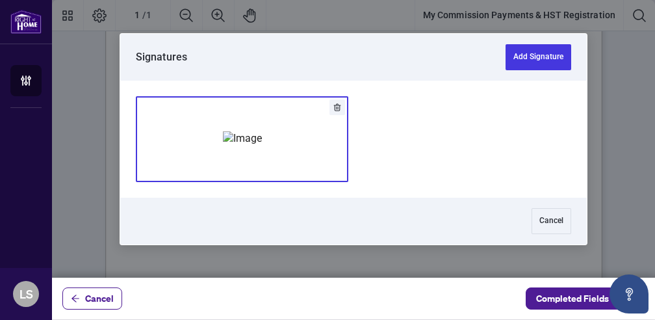
click at [262, 163] on div "Add Signature" at bounding box center [242, 139] width 39 height 130
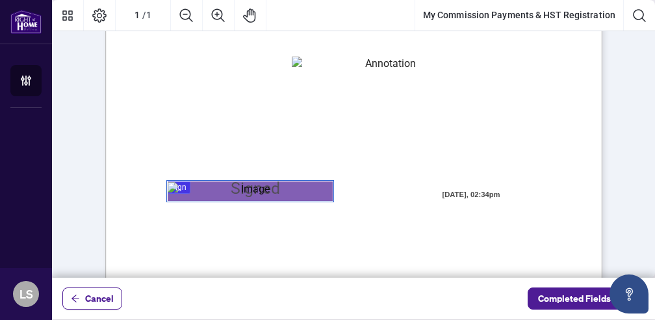
scroll to position [423, 0]
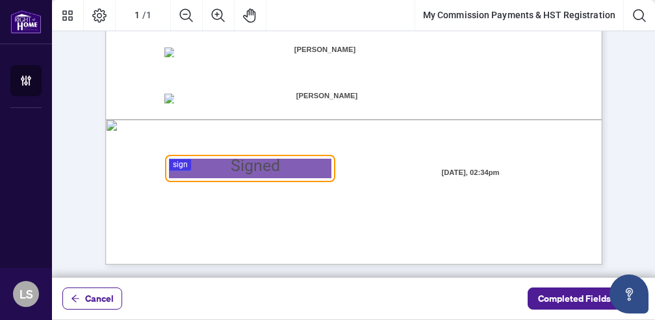
click at [257, 162] on div at bounding box center [353, 138] width 603 height 277
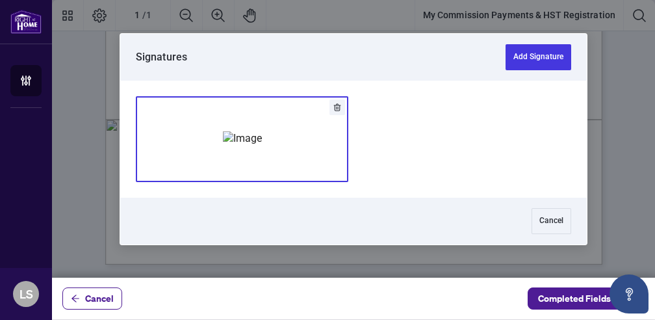
click at [251, 146] on img "Add Signature" at bounding box center [242, 138] width 39 height 14
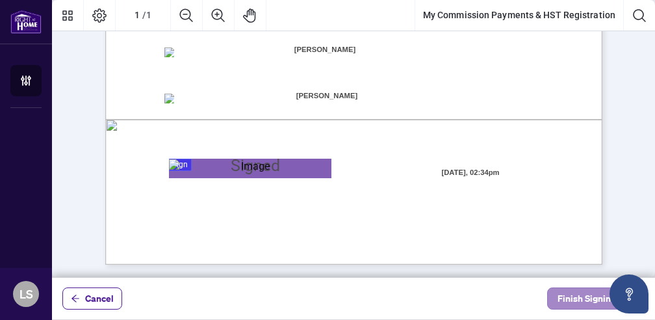
click at [574, 299] on span "Finish Signing" at bounding box center [586, 298] width 58 height 21
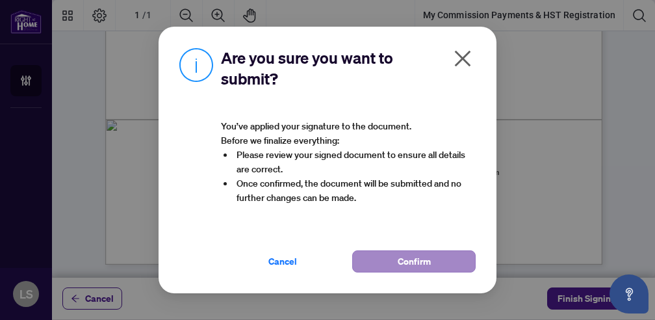
click at [429, 267] on span "Confirm" at bounding box center [414, 261] width 33 height 21
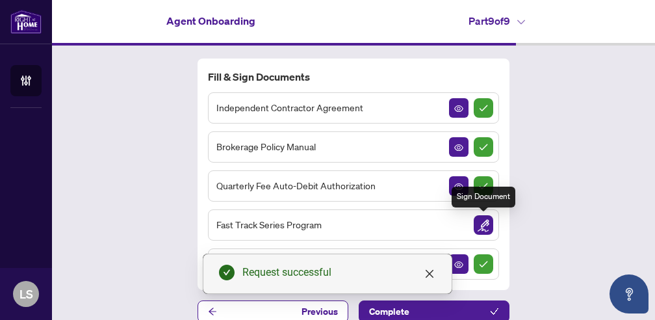
click at [476, 222] on img "Sign Document" at bounding box center [483, 224] width 19 height 19
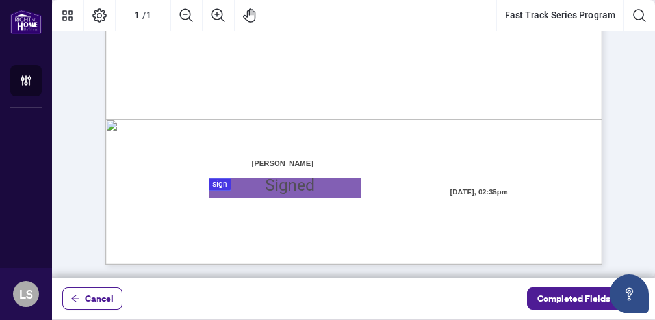
scroll to position [423, 0]
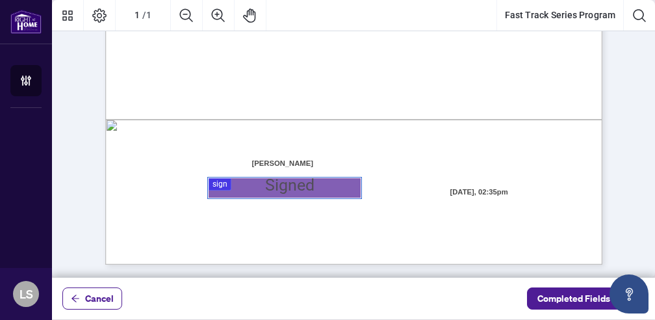
click at [282, 195] on div at bounding box center [353, 138] width 603 height 277
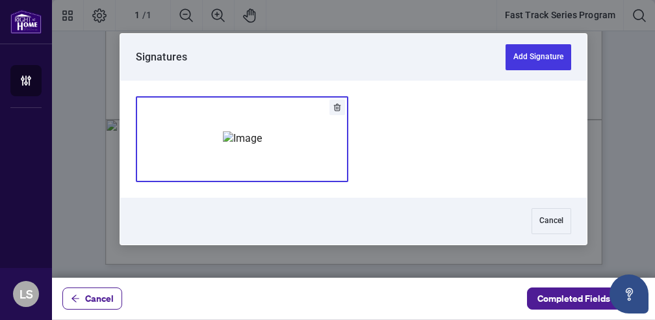
click at [262, 151] on div "Add Signature" at bounding box center [242, 139] width 39 height 130
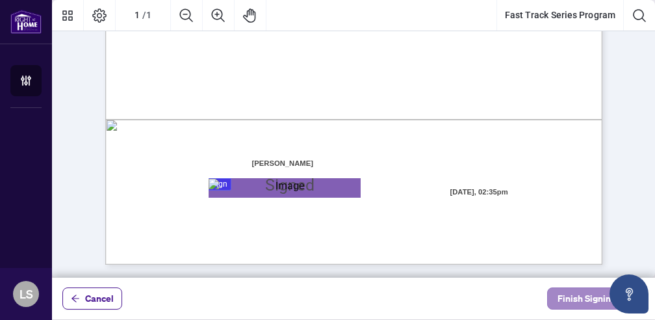
click at [589, 305] on span "Finish Signing" at bounding box center [586, 298] width 58 height 21
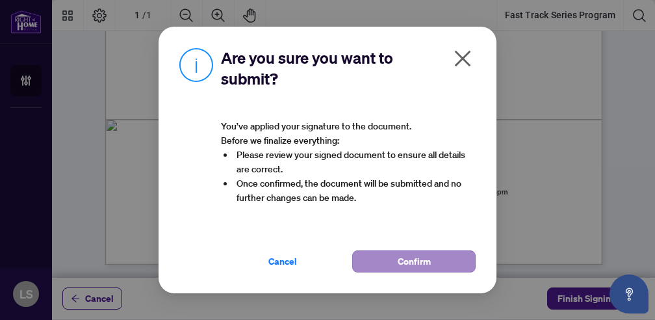
click at [392, 259] on button "Confirm" at bounding box center [413, 261] width 123 height 22
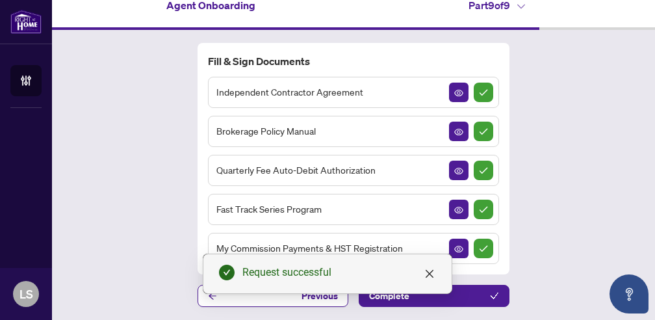
scroll to position [16, 0]
click at [301, 245] on span "My Commission Payments & HST Registration" at bounding box center [309, 247] width 186 height 15
click at [273, 168] on span "Quarterly Fee Auto-Debit Authorization" at bounding box center [295, 169] width 159 height 15
click at [461, 175] on icon "View Document" at bounding box center [458, 170] width 9 height 9
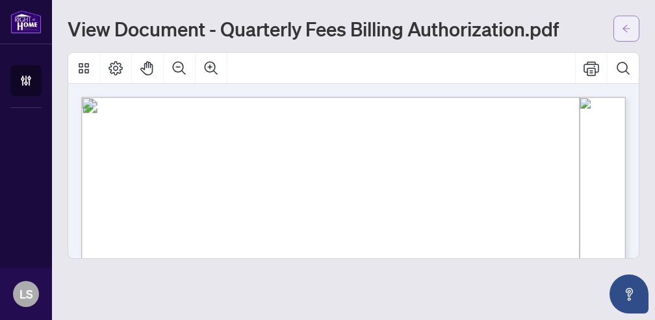
click at [626, 31] on icon "arrow-left" at bounding box center [626, 28] width 9 height 9
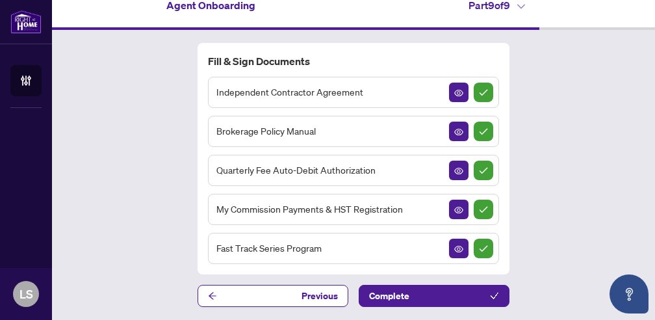
scroll to position [16, 0]
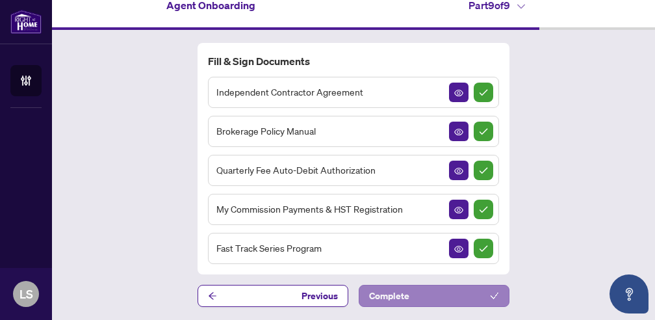
click at [414, 290] on button "Complete" at bounding box center [434, 296] width 151 height 22
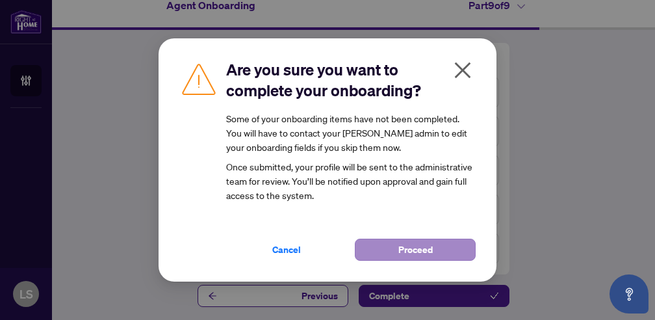
click at [411, 248] on span "Proceed" at bounding box center [415, 249] width 34 height 21
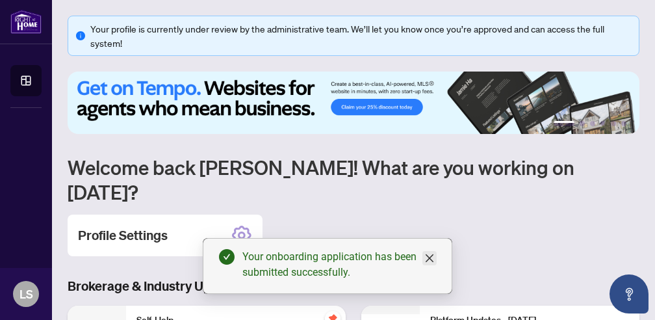
click at [427, 259] on icon "close" at bounding box center [429, 258] width 10 height 10
